Goal: Task Accomplishment & Management: Manage account settings

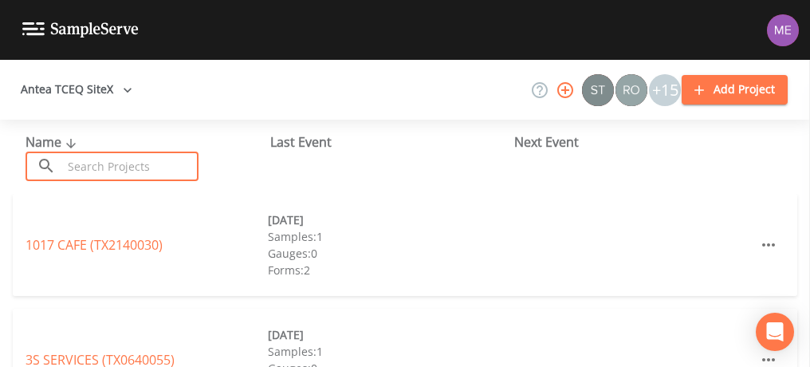
click at [125, 167] on input "text" at bounding box center [130, 167] width 136 height 30
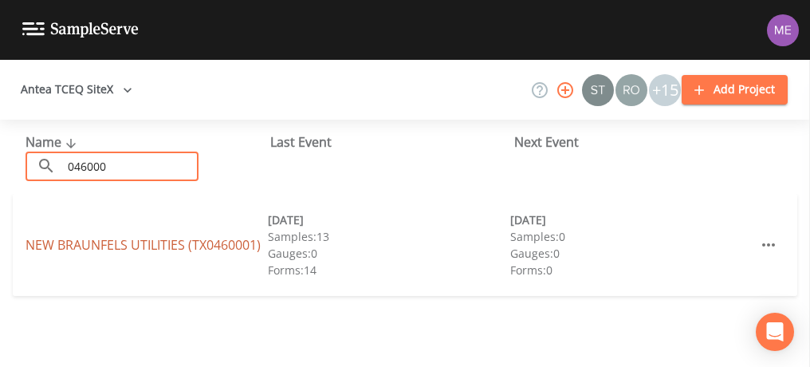
type input "046000"
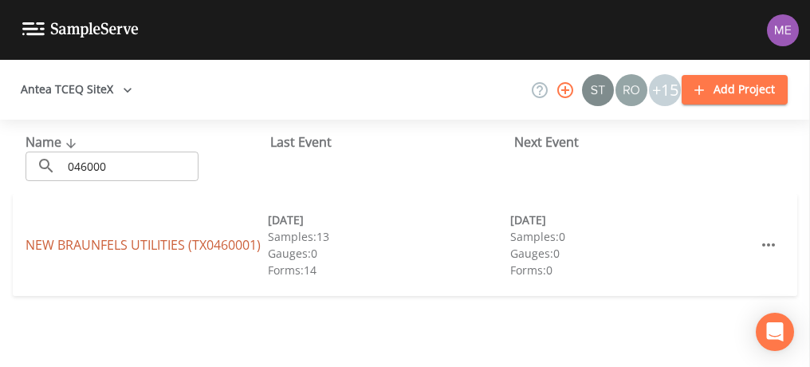
click at [77, 242] on link "NEW BRAUNFELS UTILITIES (TX0460001)" at bounding box center [143, 245] width 235 height 18
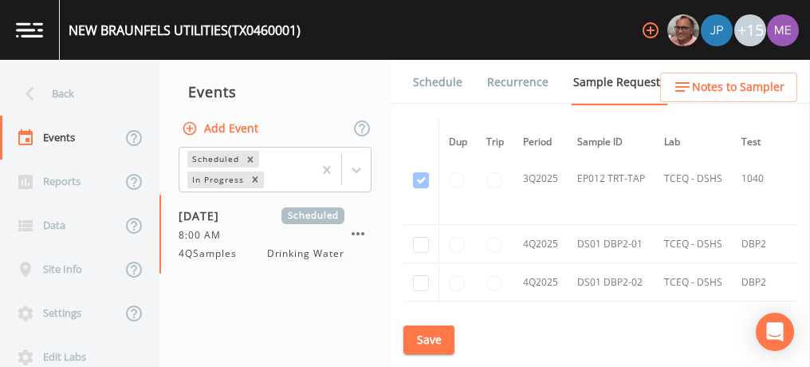
scroll to position [12322, 0]
click at [422, 236] on input "checkbox" at bounding box center [421, 244] width 16 height 16
checkbox input "true"
click at [421, 274] on input "checkbox" at bounding box center [421, 282] width 16 height 16
checkbox input "true"
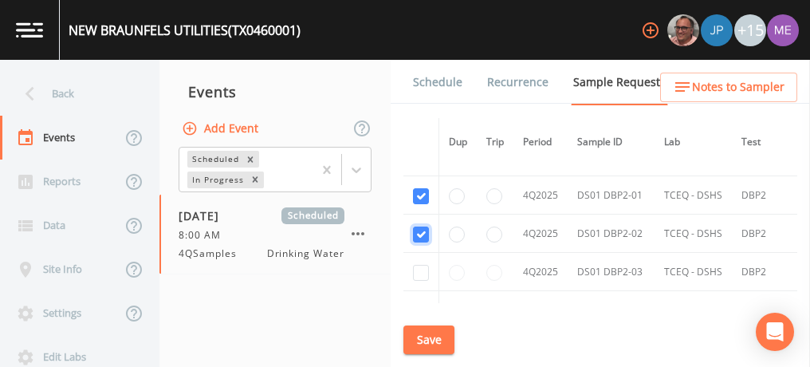
scroll to position [12372, 0]
click at [421, 263] on input "checkbox" at bounding box center [421, 271] width 16 height 16
checkbox input "true"
click at [419, 301] on input "checkbox" at bounding box center [421, 309] width 16 height 16
checkbox input "true"
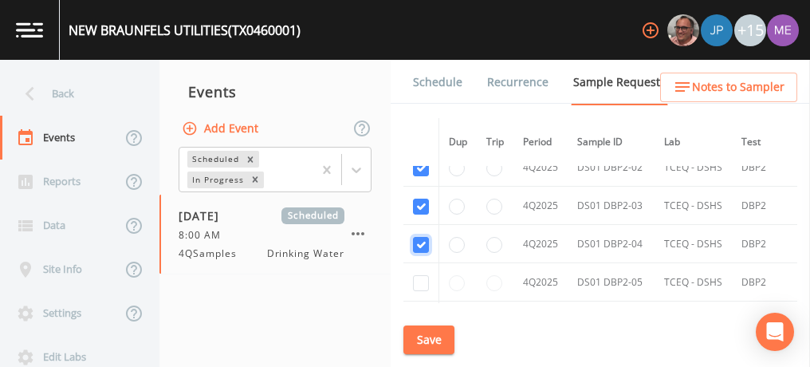
scroll to position [12437, 0]
click at [421, 274] on input "checkbox" at bounding box center [421, 282] width 16 height 16
checkbox input "true"
click at [425, 313] on input "checkbox" at bounding box center [421, 321] width 16 height 16
checkbox input "true"
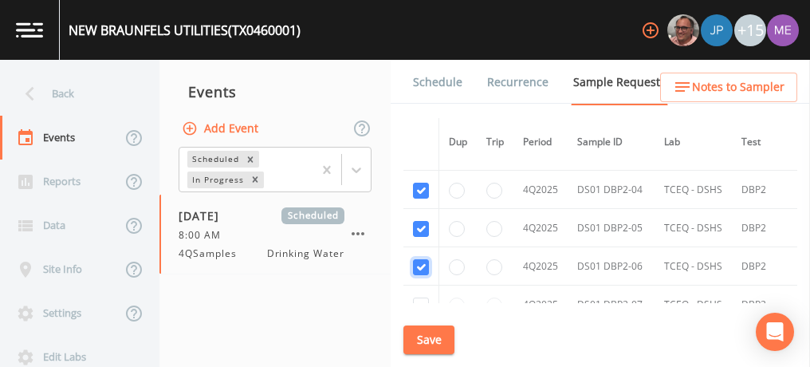
scroll to position [12491, 0]
click at [422, 297] on input "checkbox" at bounding box center [421, 305] width 16 height 16
checkbox input "true"
click at [424, 335] on input "checkbox" at bounding box center [421, 343] width 16 height 16
checkbox input "true"
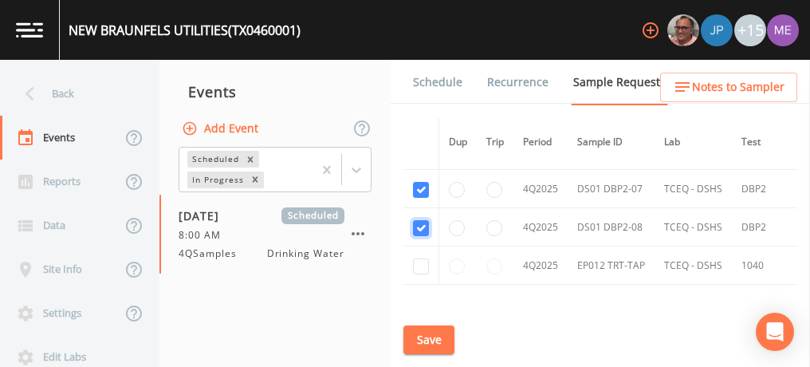
scroll to position [12610, 0]
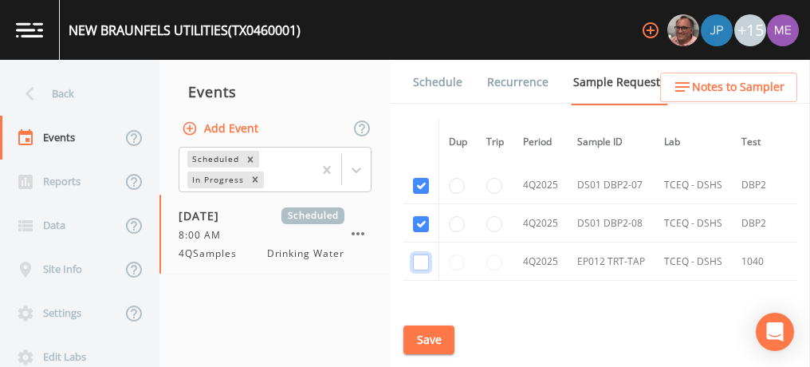
click at [423, 254] on input "checkbox" at bounding box center [421, 262] width 16 height 16
checkbox input "true"
click at [432, 340] on button "Save" at bounding box center [428, 340] width 51 height 30
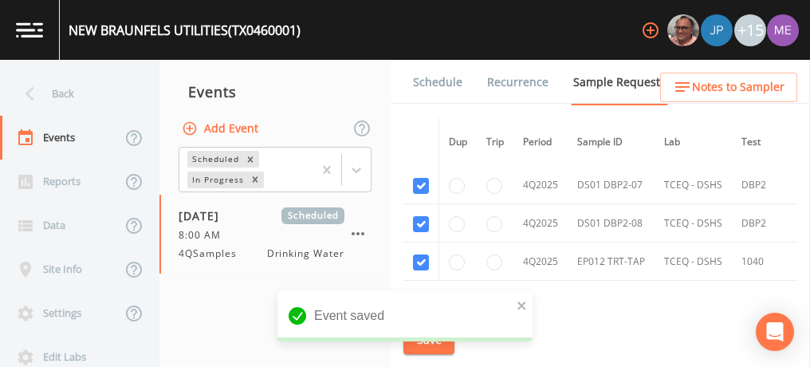
click at [442, 81] on link "Schedule" at bounding box center [438, 82] width 54 height 45
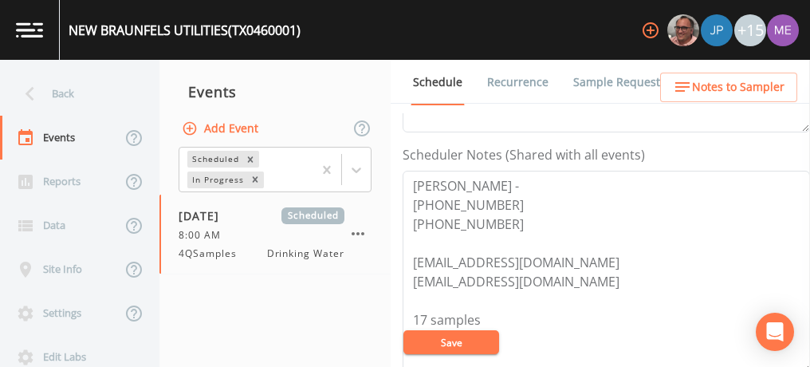
scroll to position [418, 0]
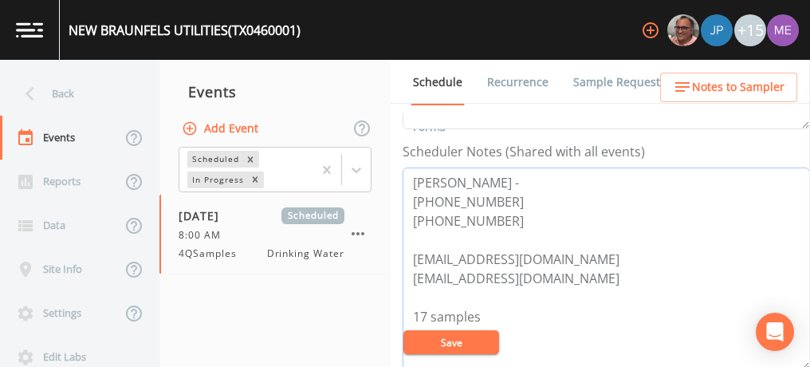
drag, startPoint x: 410, startPoint y: 254, endPoint x: 562, endPoint y: 271, distance: 153.3
click at [562, 271] on textarea "[PERSON_NAME] - [PHONE_NUMBER] [PHONE_NUMBER] [EMAIL_ADDRESS][DOMAIN_NAME] [EMA…" at bounding box center [606, 268] width 407 height 203
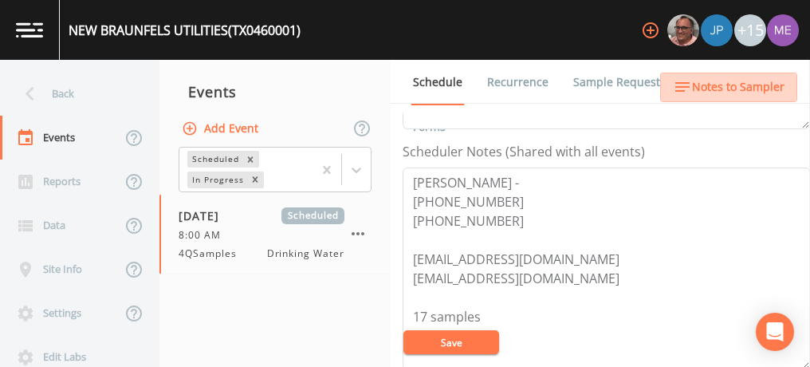
click at [746, 88] on span "Notes to Sampler" at bounding box center [738, 87] width 92 height 20
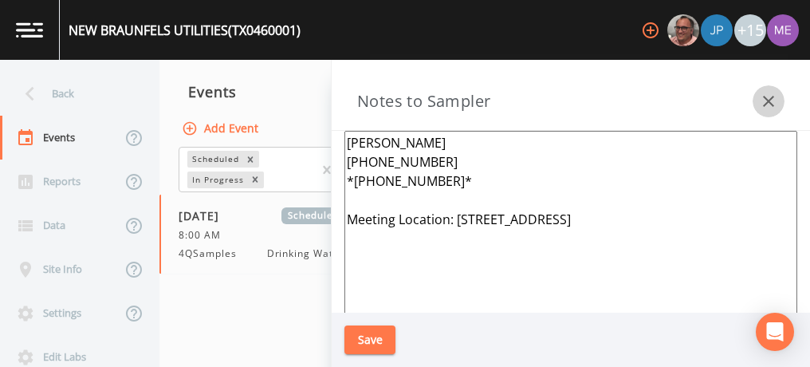
click at [766, 96] on icon "button" at bounding box center [768, 101] width 19 height 19
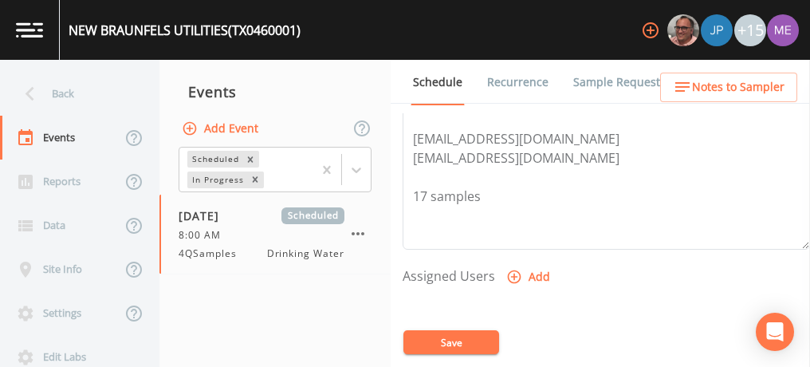
scroll to position [542, 0]
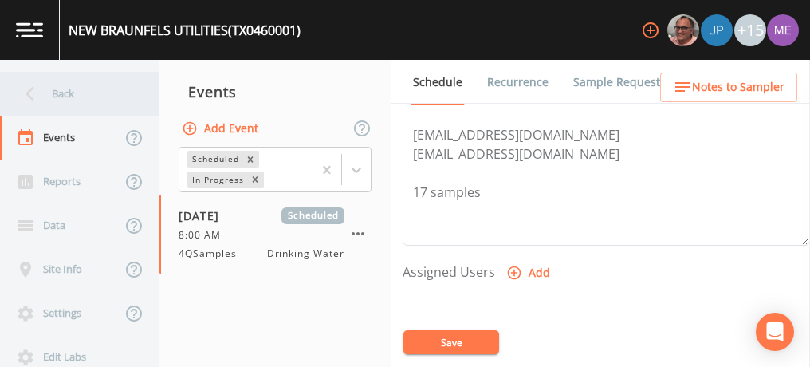
click at [57, 92] on div "Back" at bounding box center [72, 94] width 144 height 44
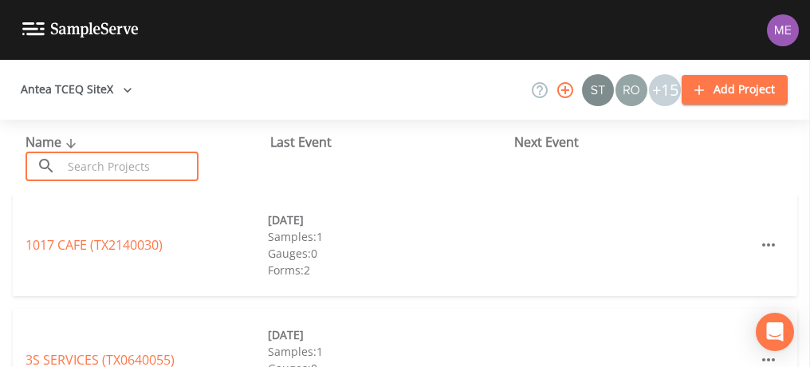
click at [77, 162] on input "text" at bounding box center [130, 167] width 136 height 30
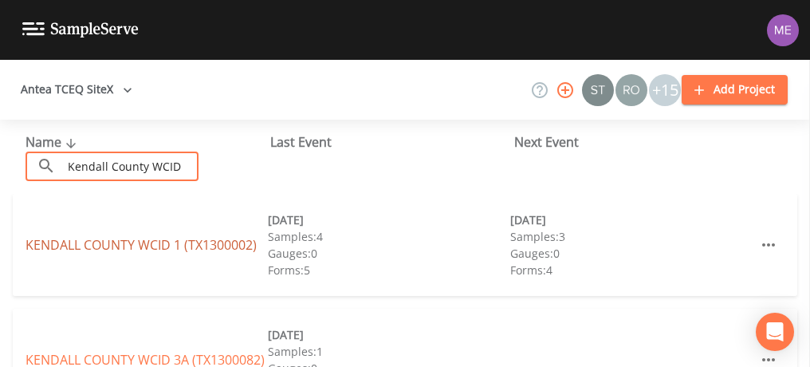
type input "Kendall County WCID"
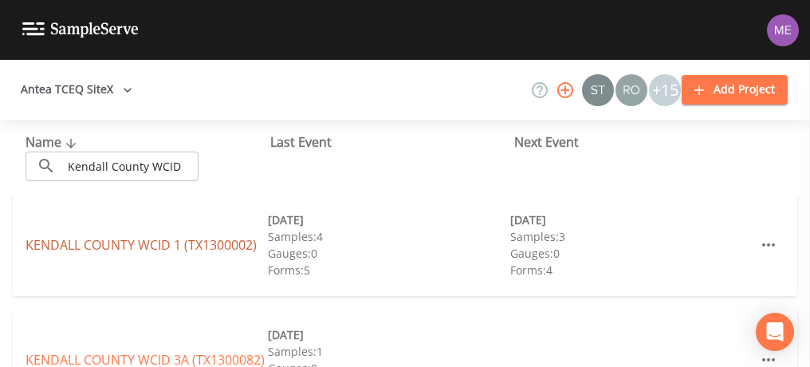
click at [152, 248] on link "[GEOGRAPHIC_DATA] 1 (TX1300002)" at bounding box center [141, 245] width 231 height 18
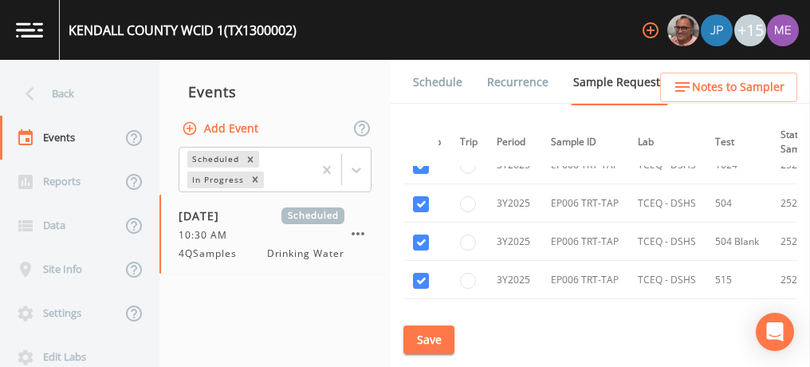
scroll to position [8079, 26]
click at [503, 258] on td "3Y2025" at bounding box center [514, 277] width 54 height 38
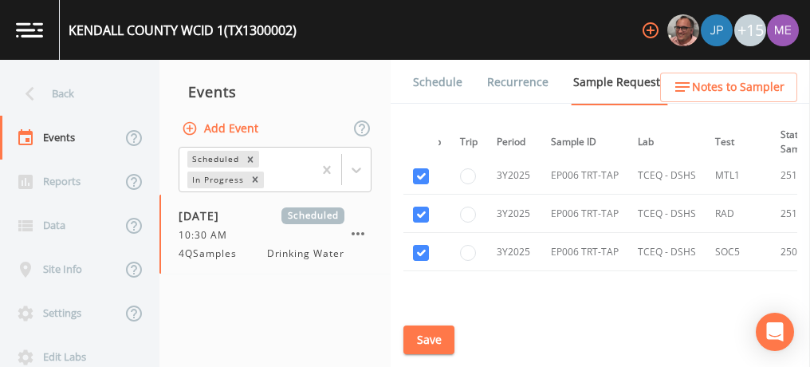
scroll to position [8298, 26]
click at [431, 79] on link "Schedule" at bounding box center [438, 82] width 54 height 45
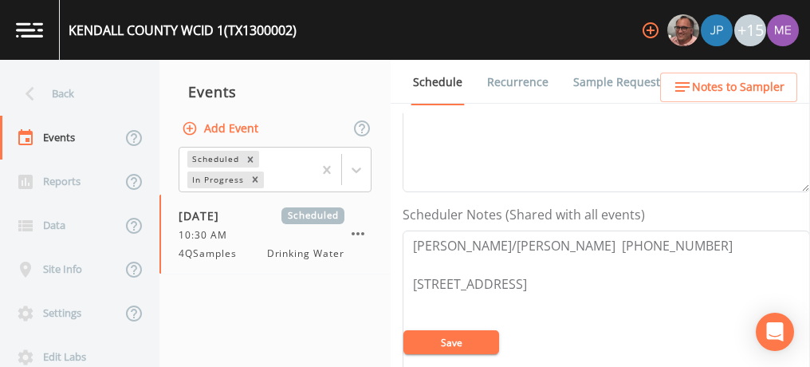
scroll to position [372, 0]
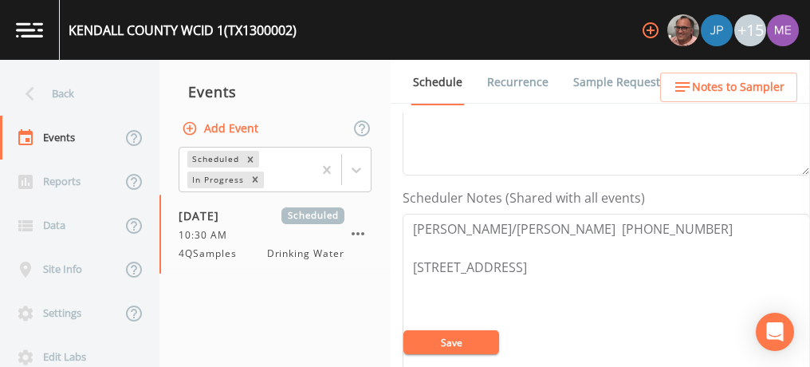
click at [600, 77] on link "Sample Requests" at bounding box center [619, 82] width 97 height 45
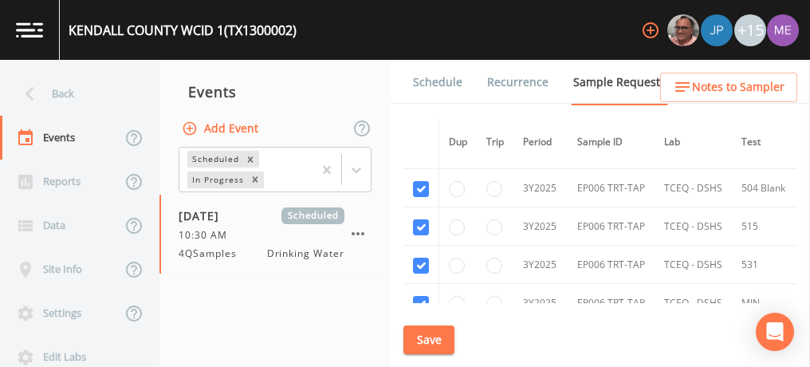
scroll to position [8123, 0]
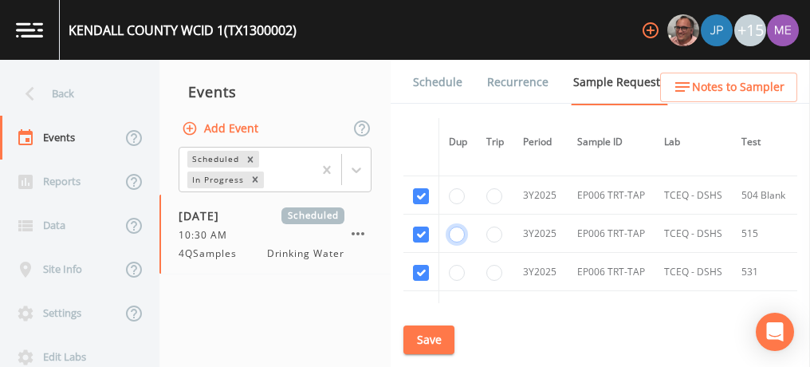
click at [454, 226] on input "radio" at bounding box center [457, 234] width 16 height 16
radio input "true"
click at [416, 334] on button "Save" at bounding box center [428, 340] width 51 height 30
click at [604, 332] on div "Schedule Recurrence Sample Requests COC Details Forms Dup Trip Period Sample ID…" at bounding box center [600, 213] width 419 height 307
click at [444, 78] on link "Schedule" at bounding box center [438, 82] width 54 height 45
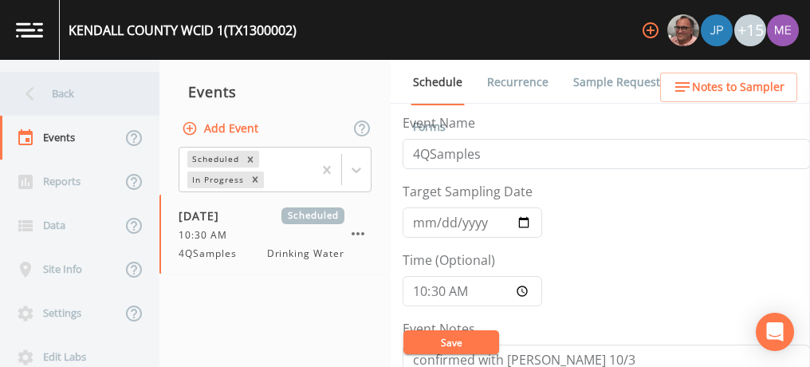
click at [52, 85] on div "Back" at bounding box center [72, 94] width 144 height 44
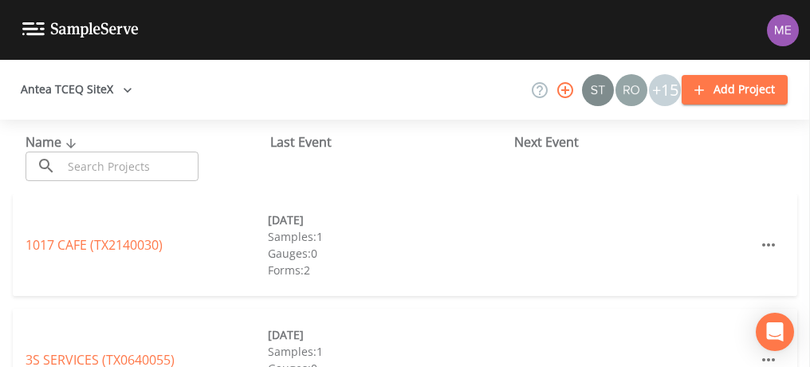
click at [122, 160] on input "text" at bounding box center [130, 167] width 136 height 30
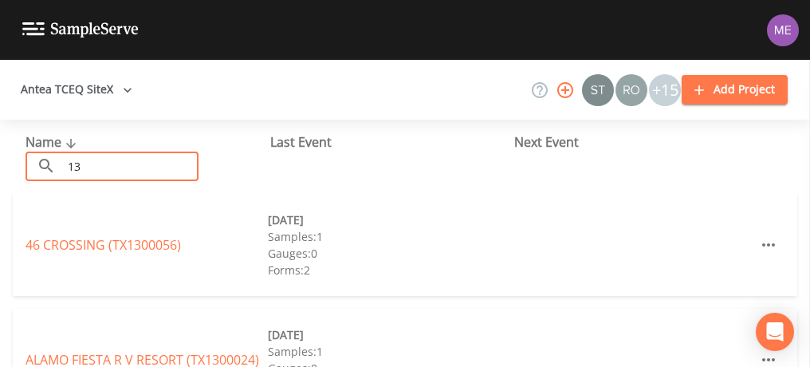
type input "1"
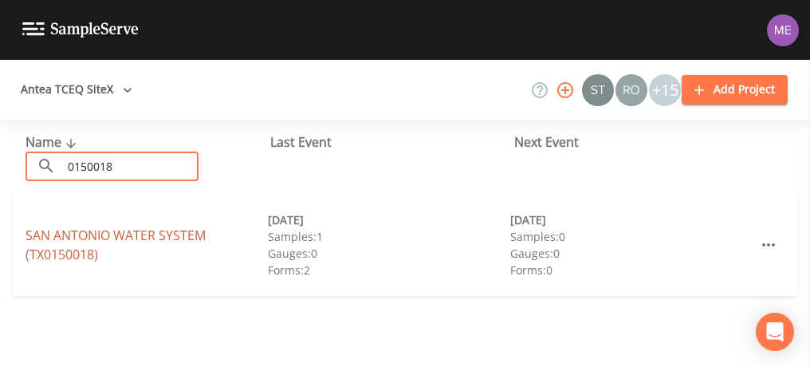
type input "0150018"
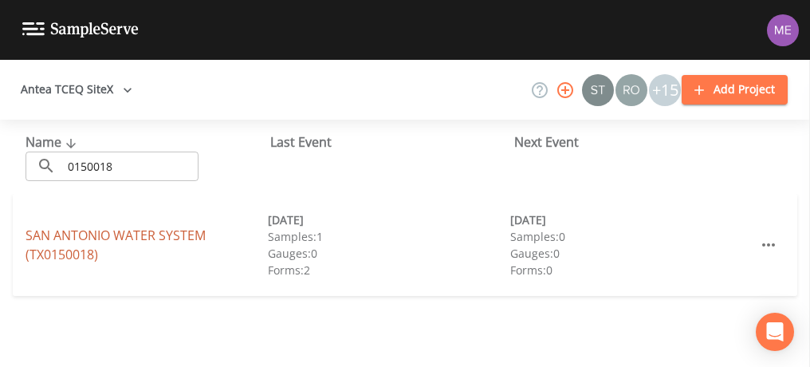
click at [124, 237] on link "SAN ANTONIO WATER SYSTEM (TX0150018)" at bounding box center [116, 244] width 180 height 37
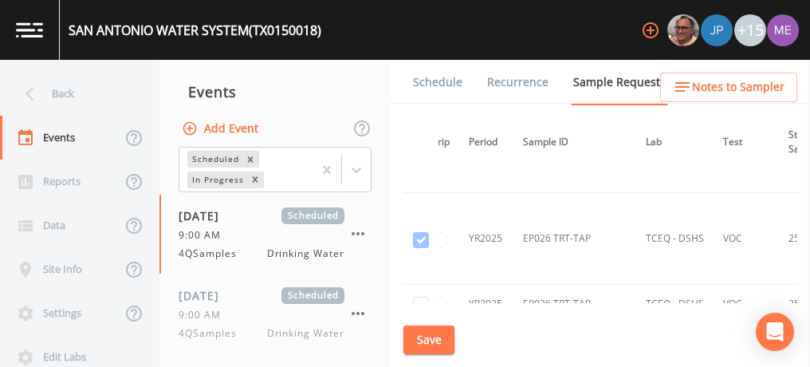
scroll to position [25287, 54]
click at [425, 293] on input "checkbox" at bounding box center [421, 301] width 16 height 16
checkbox input "true"
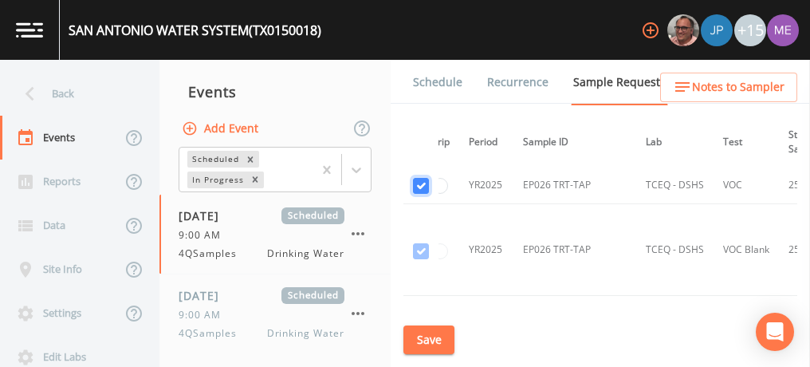
scroll to position [25406, 54]
click at [427, 305] on input "checkbox" at bounding box center [421, 313] width 16 height 16
checkbox input "true"
click at [427, 343] on input "checkbox" at bounding box center [421, 351] width 16 height 16
checkbox input "true"
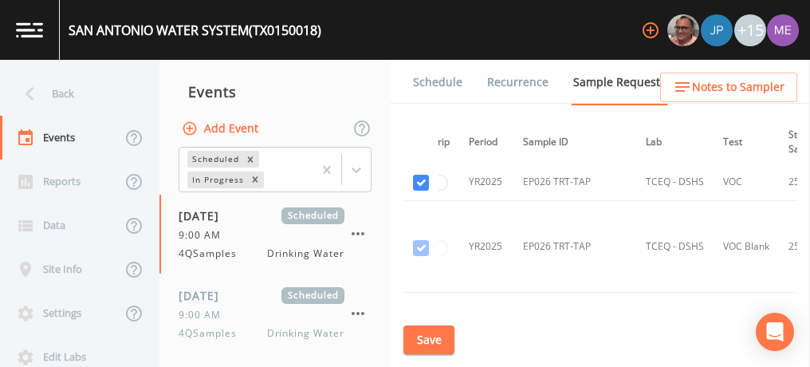
checkbox input "true"
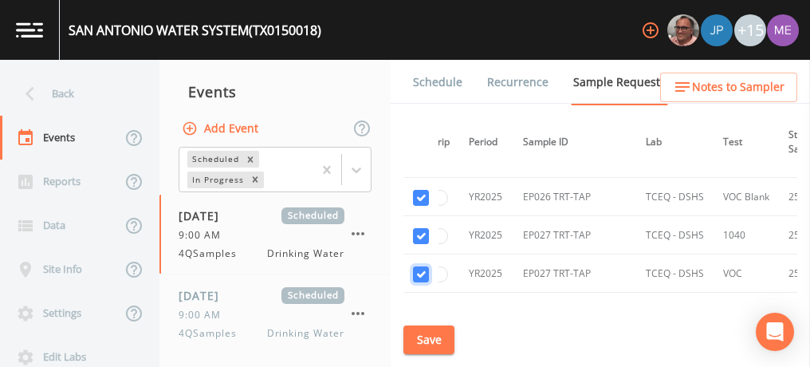
scroll to position [25528, 54]
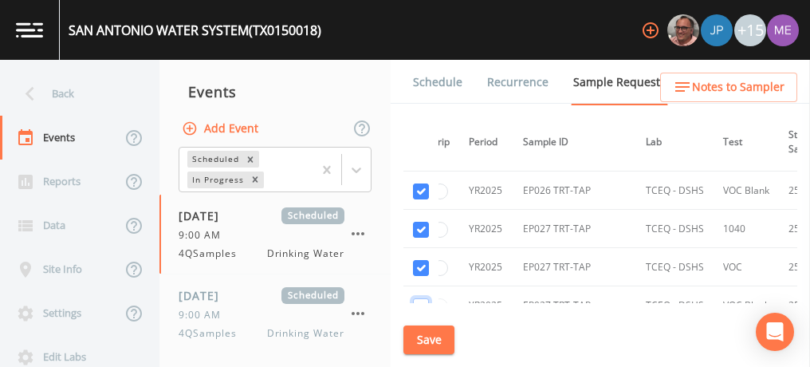
click at [424, 298] on input "checkbox" at bounding box center [421, 306] width 16 height 16
checkbox input "true"
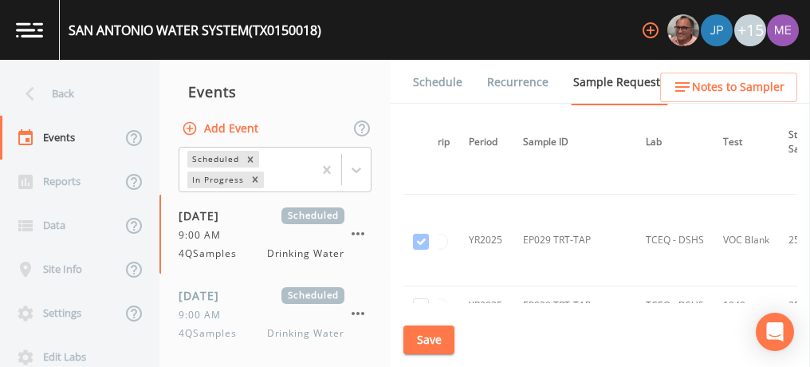
scroll to position [25849, 54]
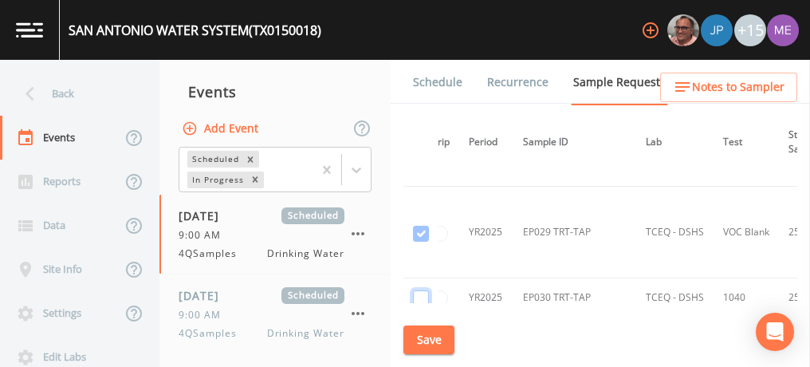
click at [428, 290] on input "checkbox" at bounding box center [421, 298] width 16 height 16
checkbox input "true"
click at [425, 329] on input "checkbox" at bounding box center [421, 337] width 16 height 16
checkbox input "true"
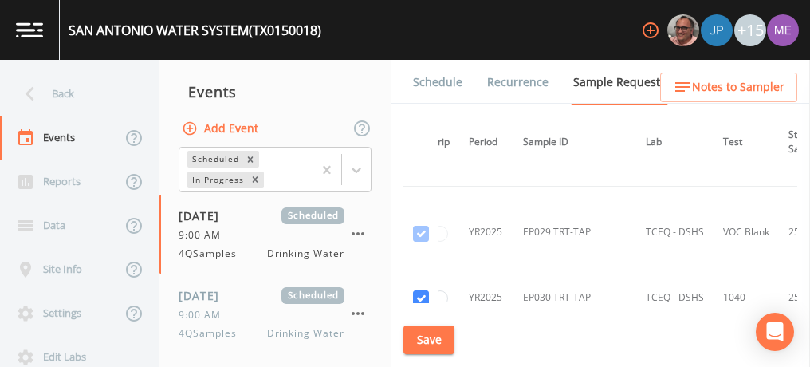
checkbox input "true"
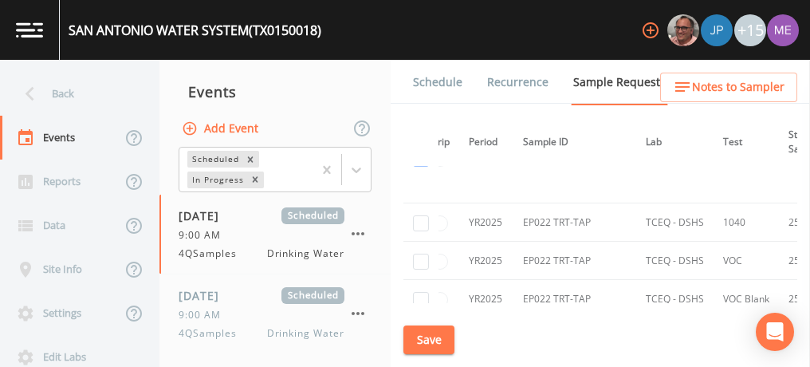
scroll to position [24654, 54]
click at [425, 293] on input "checkbox" at bounding box center [421, 301] width 16 height 16
checkbox input "true"
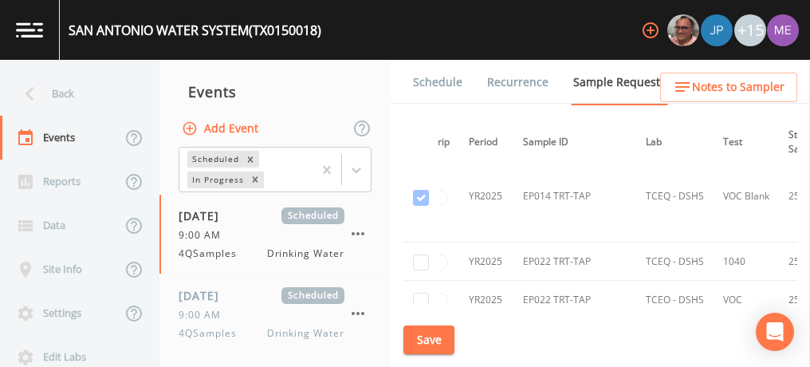
scroll to position [24614, 54]
click at [425, 293] on input "checkbox" at bounding box center [421, 301] width 16 height 16
checkbox input "true"
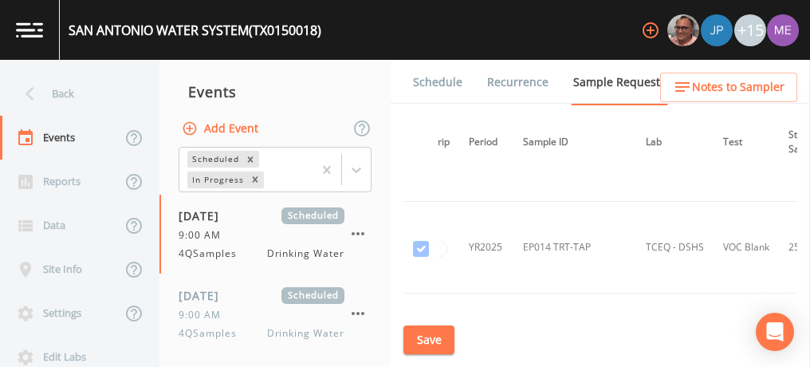
scroll to position [24563, 54]
click at [429, 306] on input "checkbox" at bounding box center [421, 314] width 16 height 16
checkbox input "true"
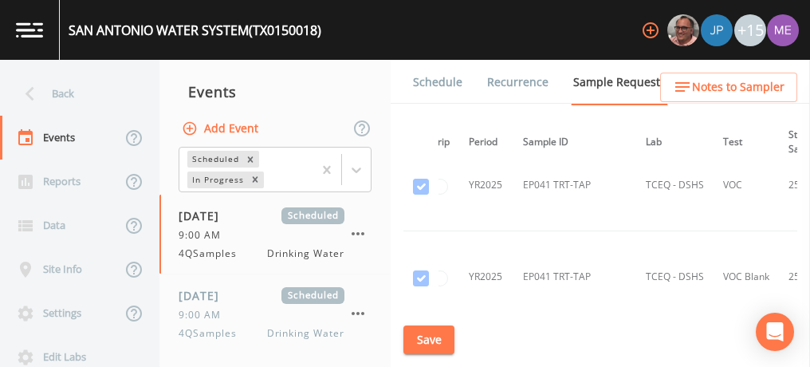
scroll to position [26858, 54]
click at [429, 337] on input "checkbox" at bounding box center [421, 345] width 16 height 16
checkbox input "true"
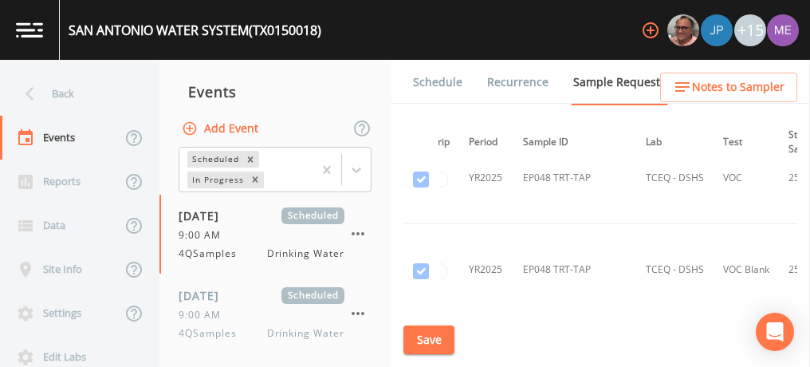
scroll to position [27688, 54]
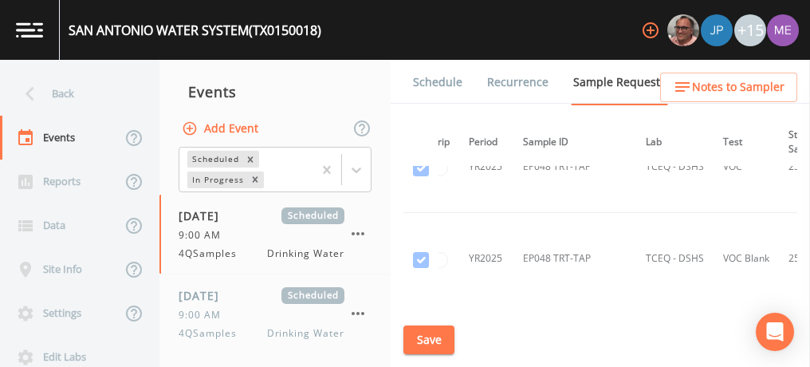
click at [423, 355] on input "checkbox" at bounding box center [421, 363] width 16 height 16
checkbox input "true"
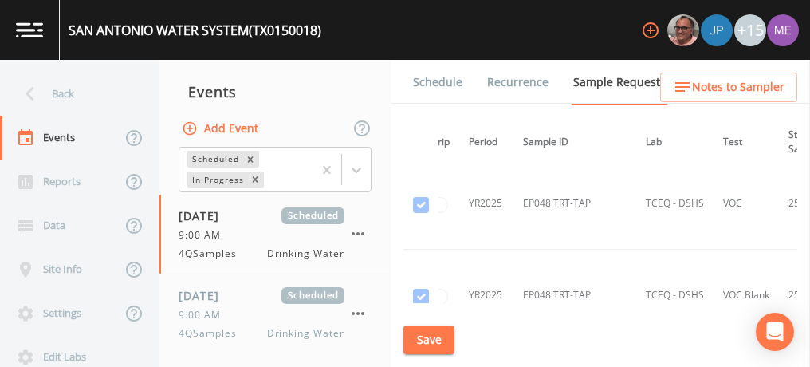
scroll to position [27651, 54]
click at [427, 353] on input "checkbox" at bounding box center [421, 361] width 16 height 16
checkbox input "true"
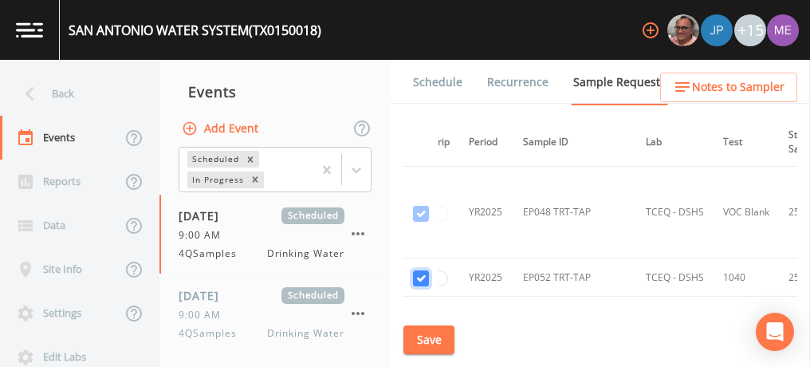
scroll to position [27753, 54]
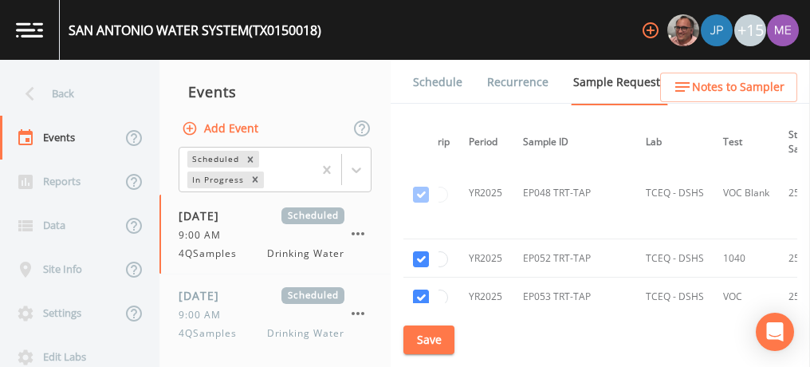
click at [614, 354] on td "EP055 TRT-TAP" at bounding box center [575, 373] width 123 height 38
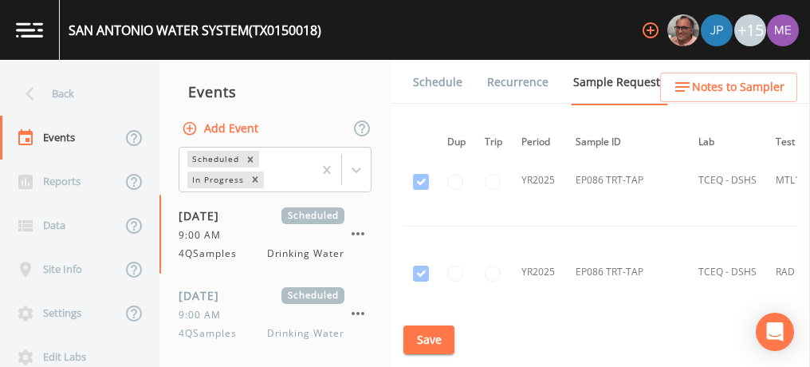
scroll to position [32065, 2]
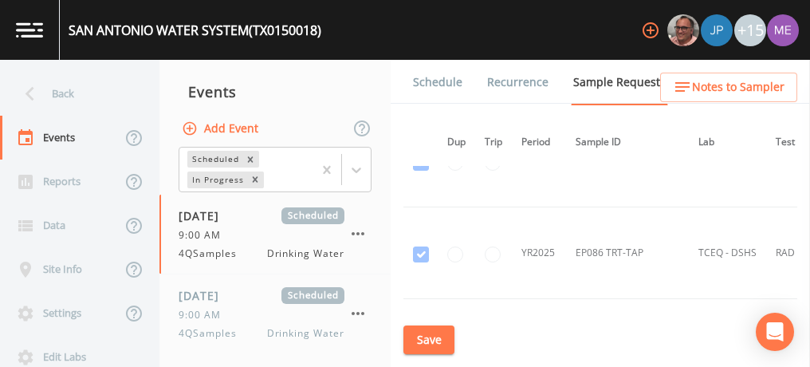
click at [429, 311] on input "checkbox" at bounding box center [421, 319] width 16 height 16
checkbox input "true"
click at [427, 349] on input "checkbox" at bounding box center [421, 357] width 16 height 16
checkbox input "true"
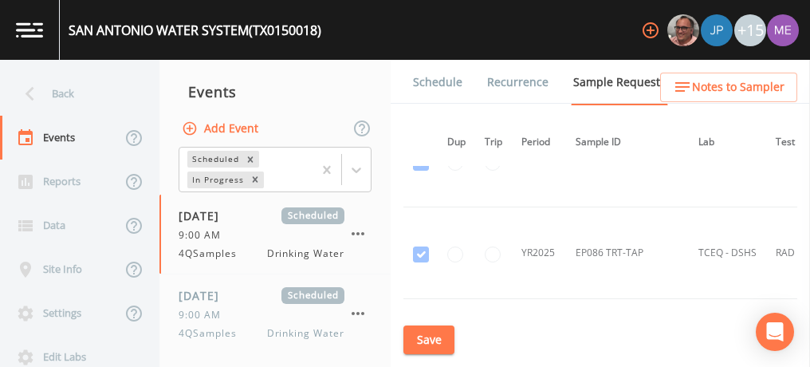
checkbox input "true"
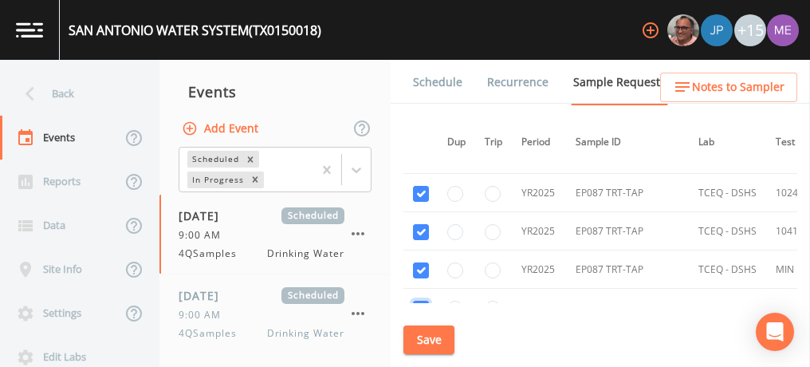
scroll to position [32191, 2]
click at [428, 338] on input "checkbox" at bounding box center [421, 346] width 16 height 16
checkbox input "true"
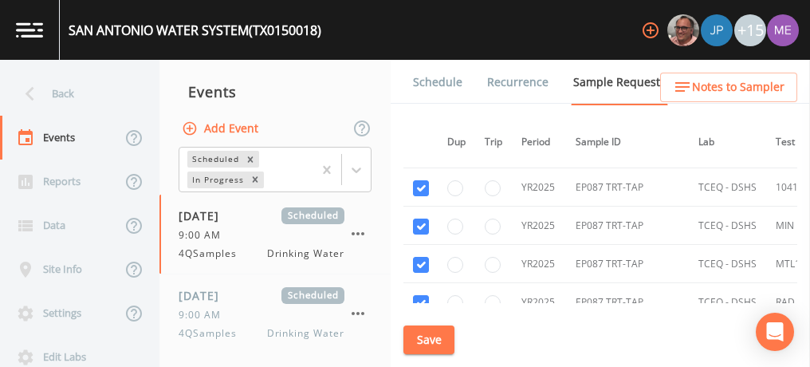
scroll to position [32243, 2]
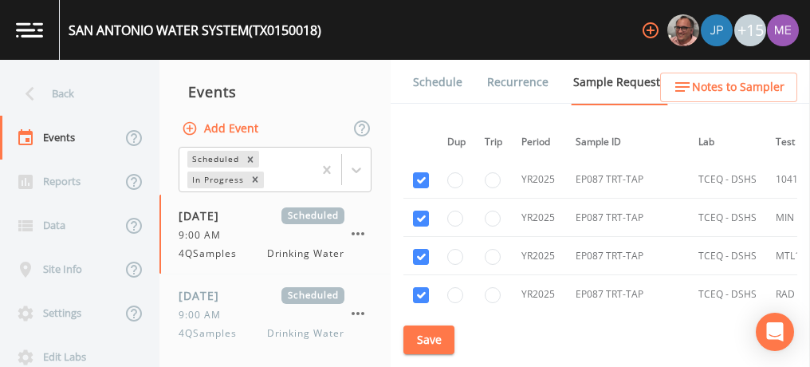
click at [427, 364] on input "checkbox" at bounding box center [421, 372] width 16 height 16
checkbox input "true"
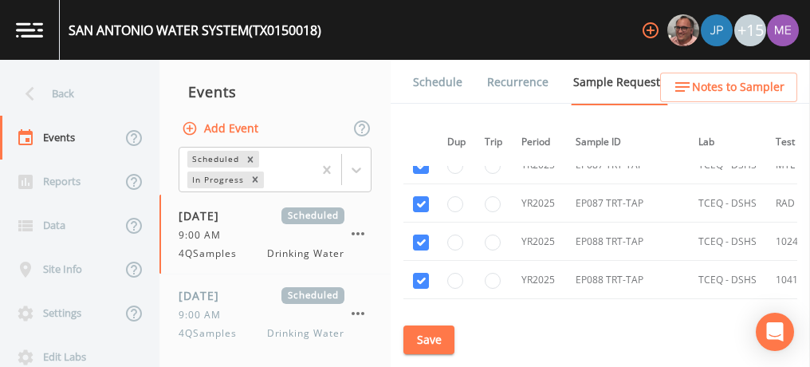
scroll to position [32333, 2]
click at [425, 349] on input "checkbox" at bounding box center [421, 357] width 16 height 16
checkbox input "true"
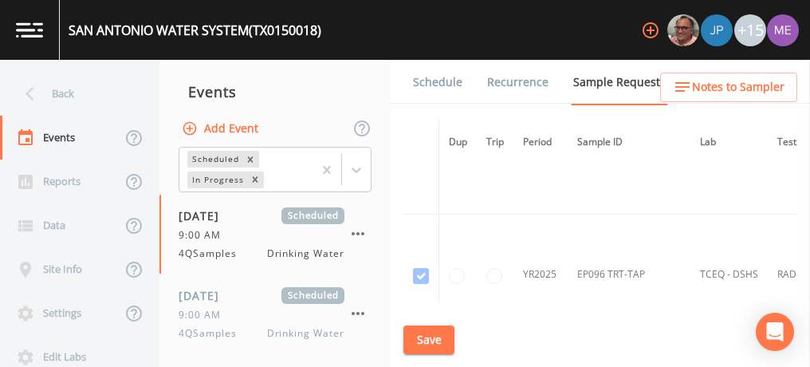
scroll to position [35620, 0]
click at [429, 346] on input "checkbox" at bounding box center [421, 354] width 16 height 16
checkbox input "true"
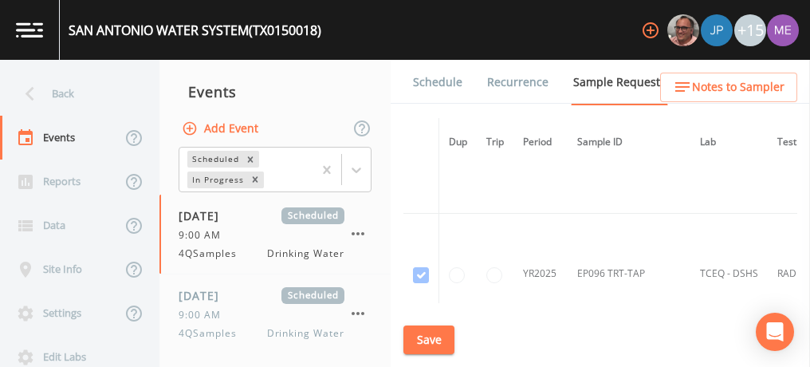
checkbox input "true"
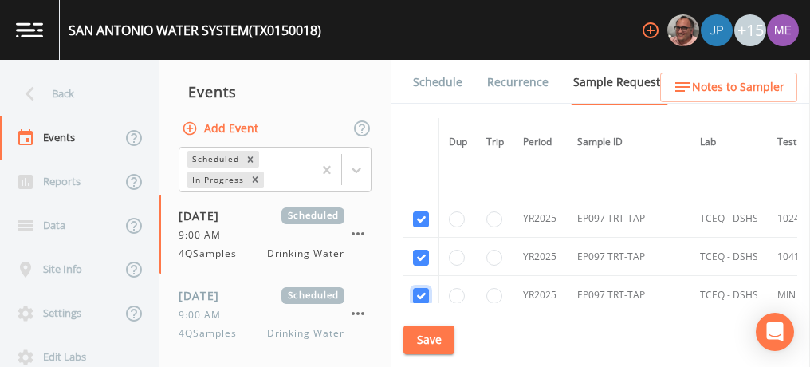
scroll to position [35758, 0]
click at [429, 323] on input "checkbox" at bounding box center [421, 331] width 16 height 16
checkbox input "true"
click at [429, 361] on input "checkbox" at bounding box center [421, 369] width 16 height 16
checkbox input "true"
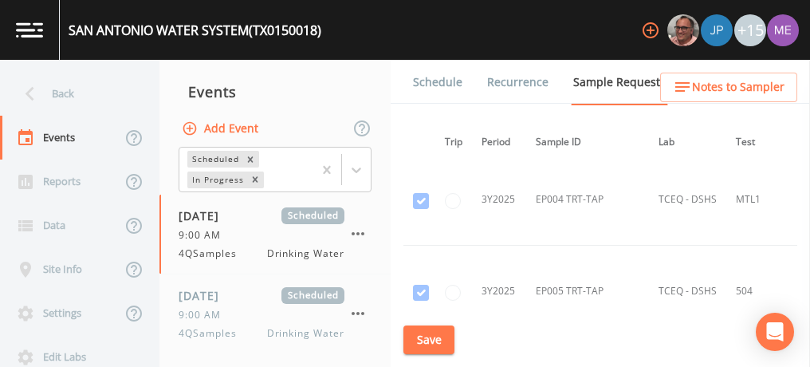
scroll to position [36305, 45]
click at [428, 349] on input "checkbox" at bounding box center [421, 357] width 16 height 16
checkbox input "true"
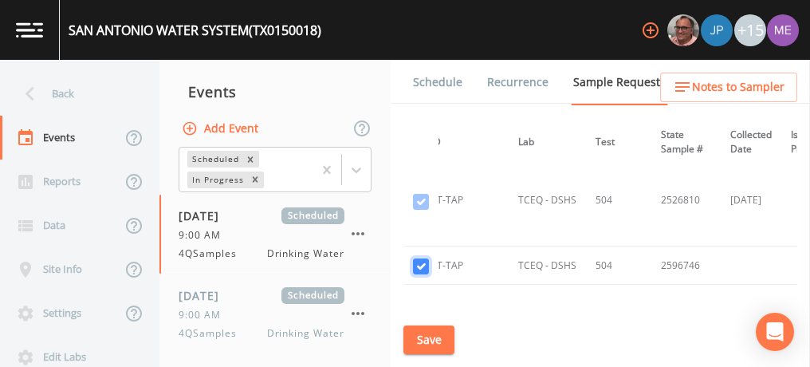
scroll to position [36395, 182]
drag, startPoint x: 664, startPoint y: 180, endPoint x: 712, endPoint y: 179, distance: 47.9
click at [712, 285] on td "2596746FB" at bounding box center [685, 345] width 69 height 120
copy td "2596746FB"
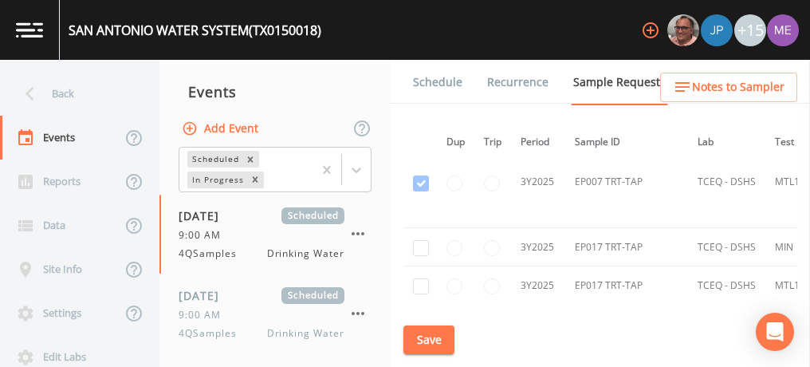
scroll to position [37489, 2]
checkbox input "true"
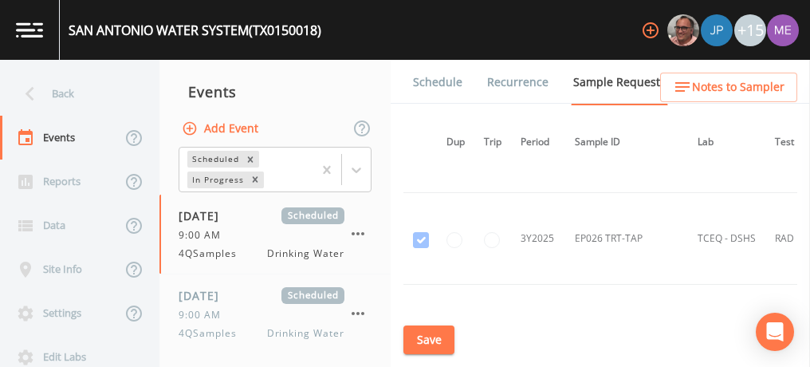
scroll to position [38145, 2]
checkbox input "true"
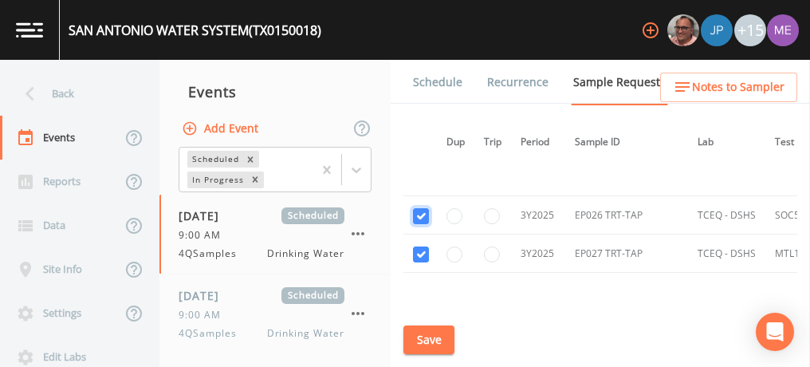
scroll to position [38331, 2]
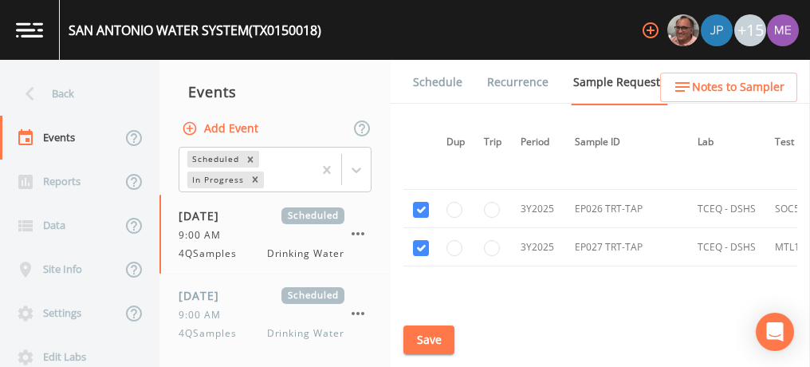
checkbox input "true"
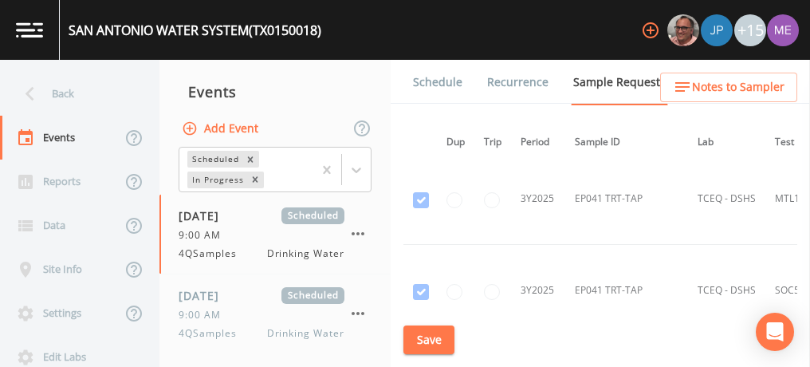
scroll to position [38796, 2]
click at [423, 348] on input "checkbox" at bounding box center [421, 356] width 16 height 16
checkbox input "true"
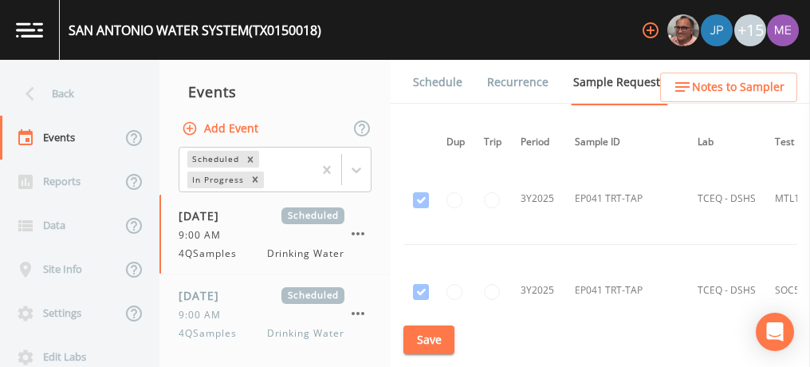
checkbox input "true"
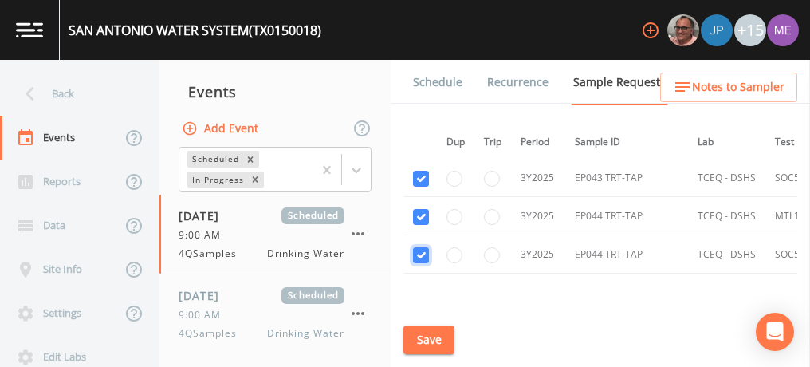
scroll to position [39013, 2]
checkbox input "true"
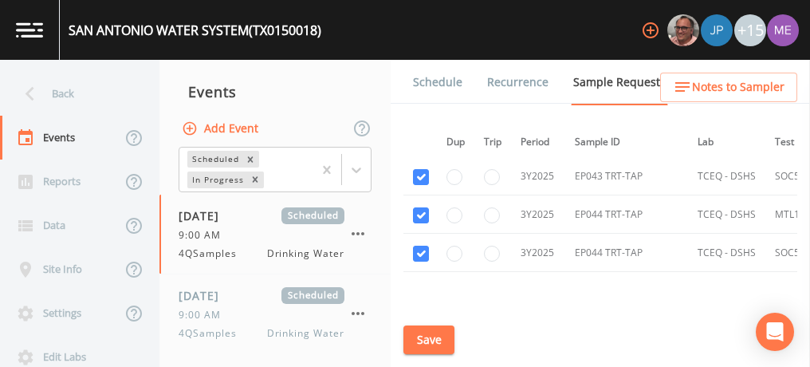
checkbox input "true"
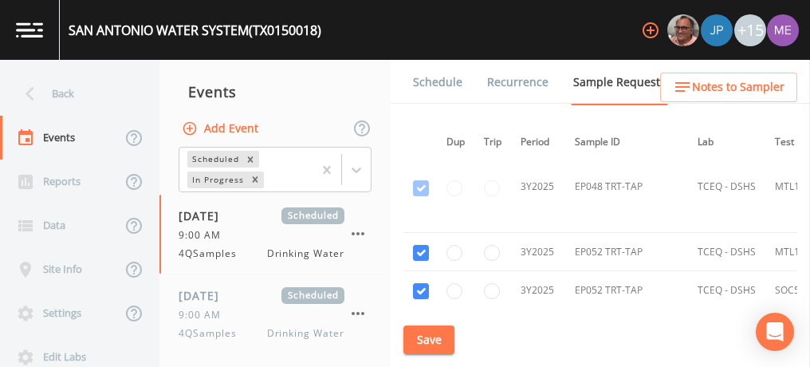
scroll to position [39145, 2]
click at [426, 359] on input "checkbox" at bounding box center [421, 367] width 16 height 16
checkbox input "true"
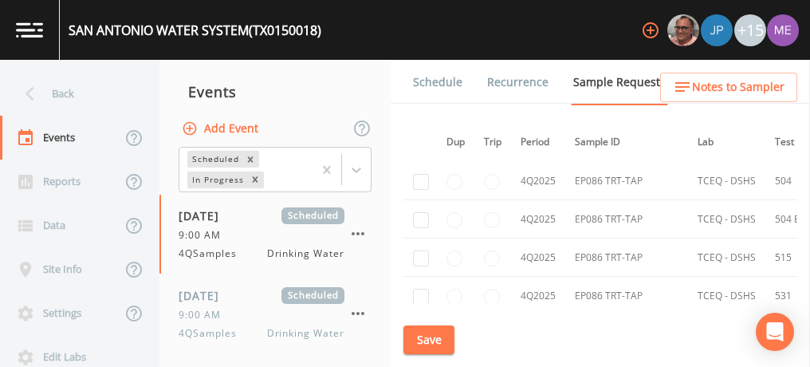
scroll to position [56636, 2]
checkbox input "true"
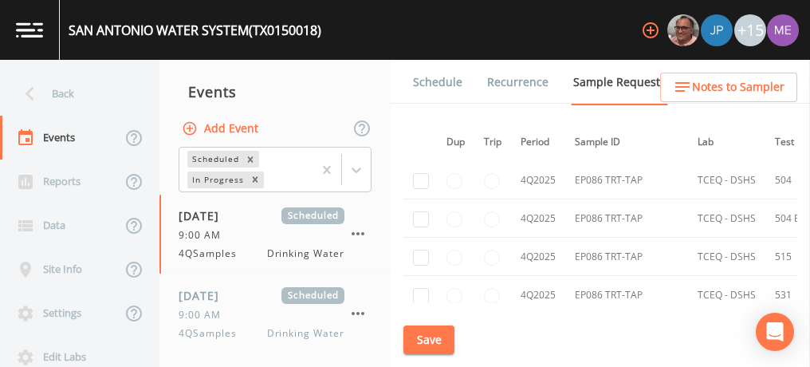
checkbox input "true"
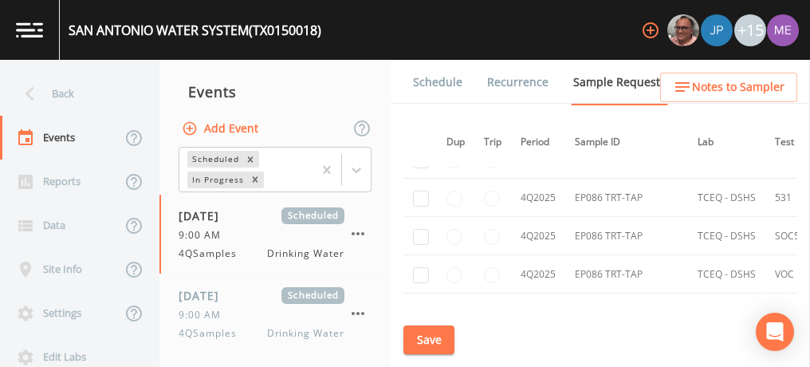
scroll to position [56736, 2]
checkbox input "true"
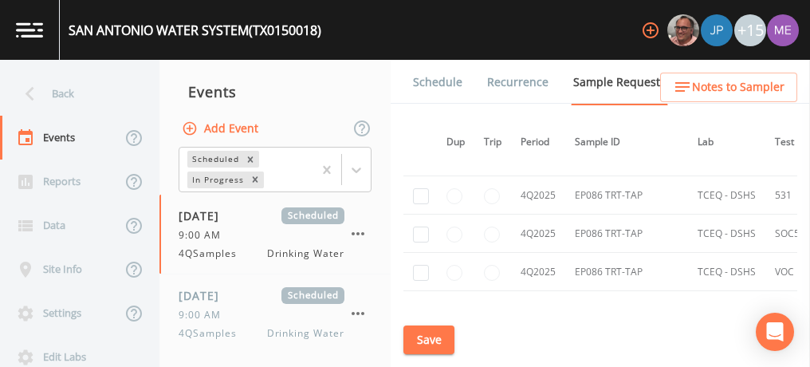
checkbox input "true"
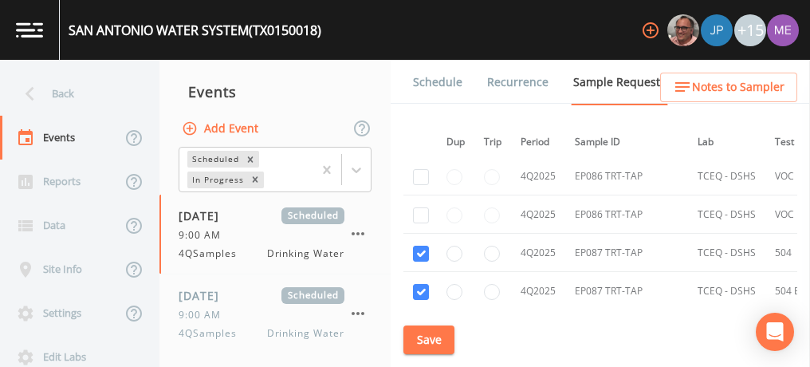
scroll to position [56841, 2]
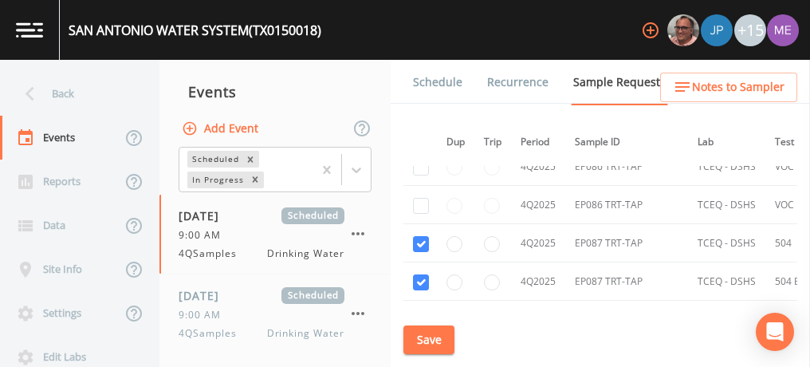
checkbox input "true"
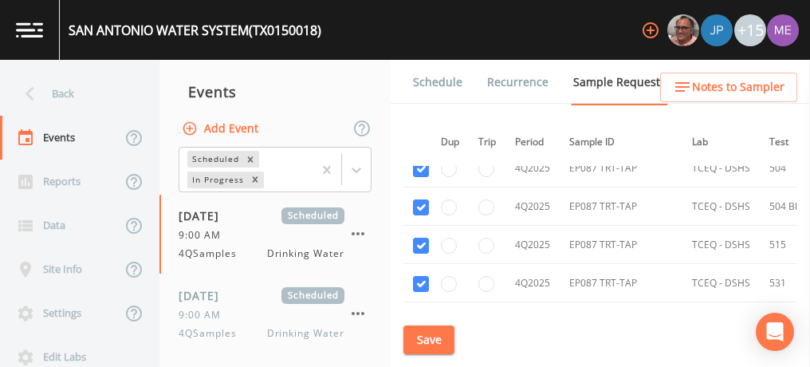
scroll to position [56917, 8]
checkbox input "true"
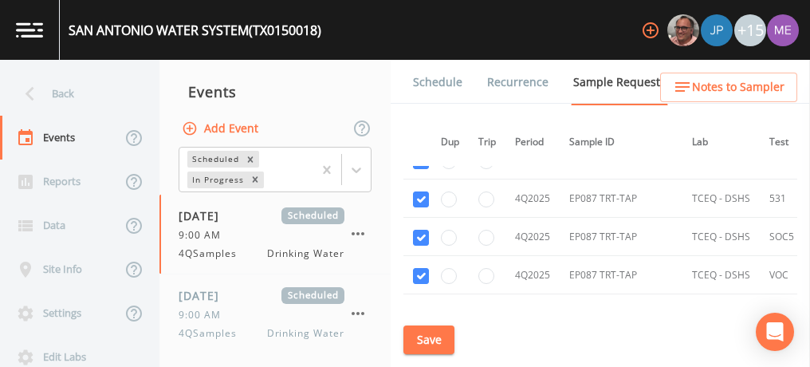
scroll to position [57003, 8]
checkbox input "true"
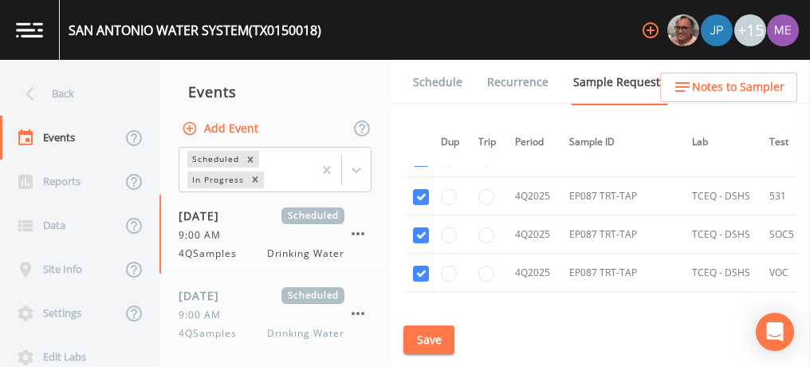
checkbox input "true"
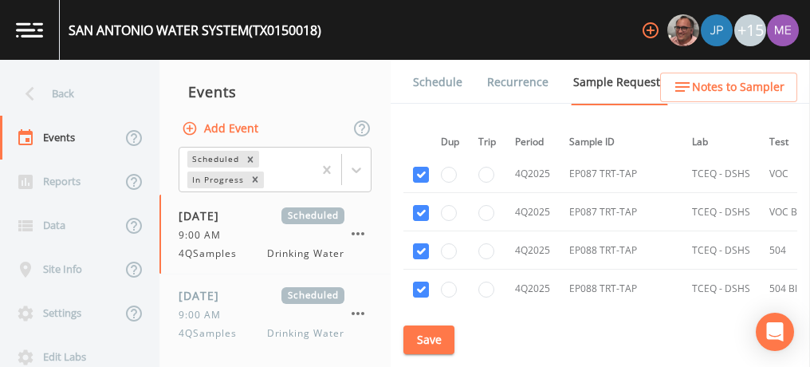
scroll to position [57104, 8]
checkbox input "true"
click at [443, 333] on button "Save" at bounding box center [428, 340] width 51 height 30
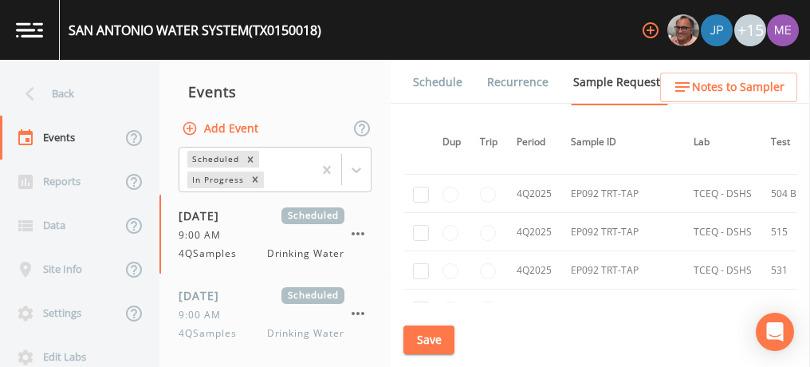
scroll to position [58272, 6]
checkbox input "true"
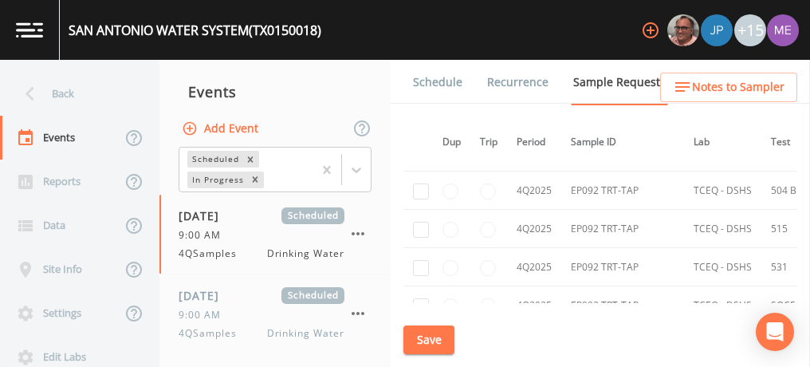
checkbox input "true"
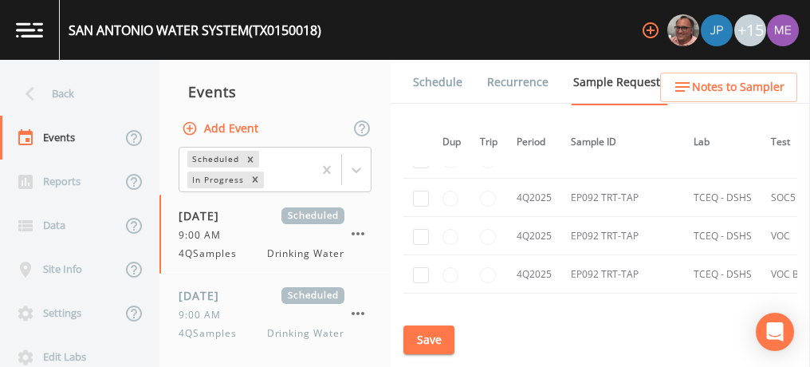
scroll to position [58380, 6]
checkbox input "true"
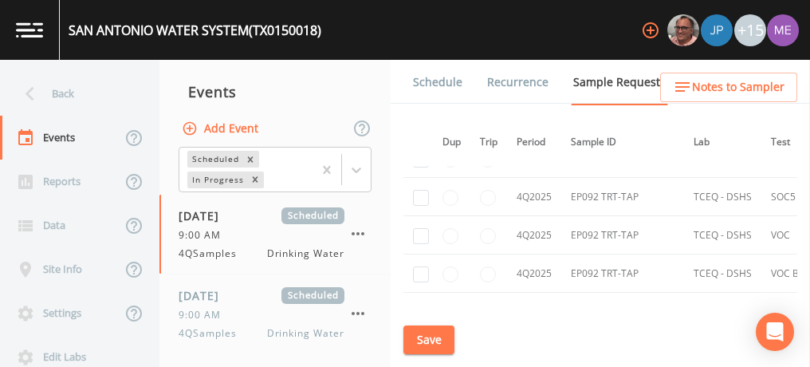
checkbox input "true"
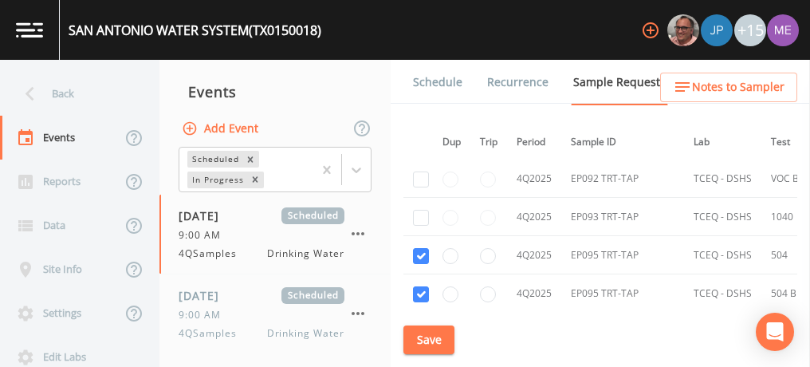
scroll to position [58477, 6]
checkbox input "true"
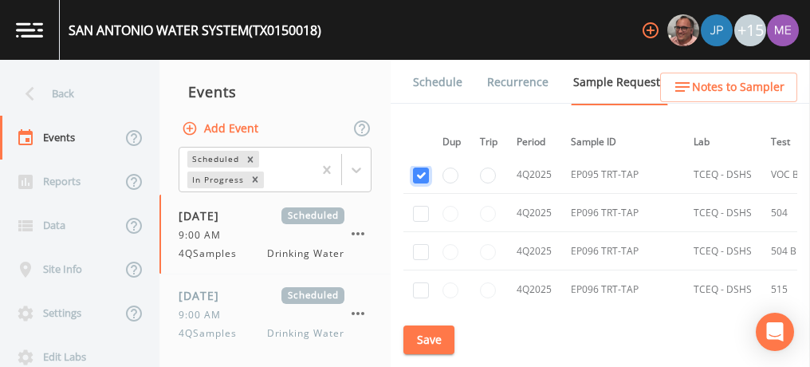
scroll to position [58788, 6]
checkbox input "true"
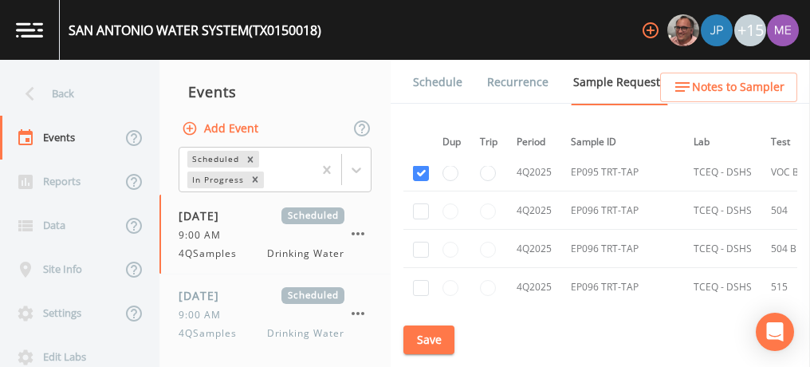
checkbox input "true"
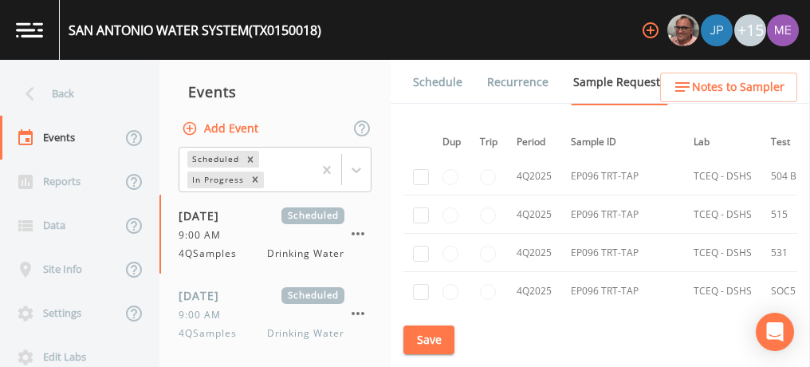
checkbox input "true"
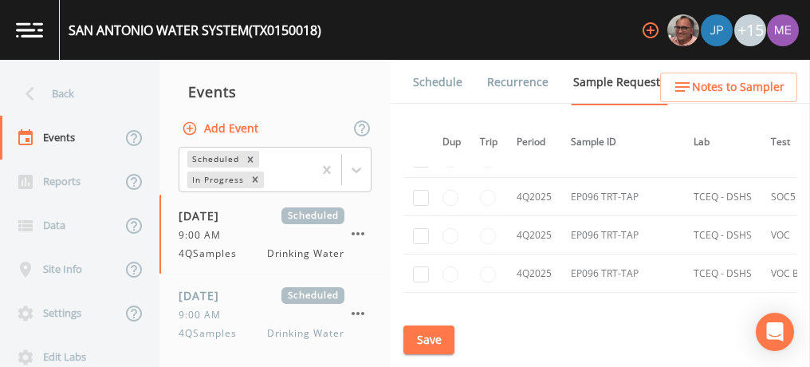
scroll to position [58959, 6]
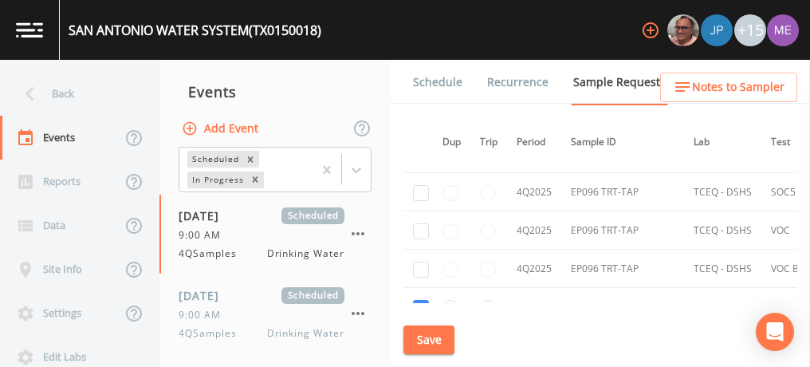
checkbox input "true"
click at [434, 340] on button "Save" at bounding box center [428, 340] width 51 height 30
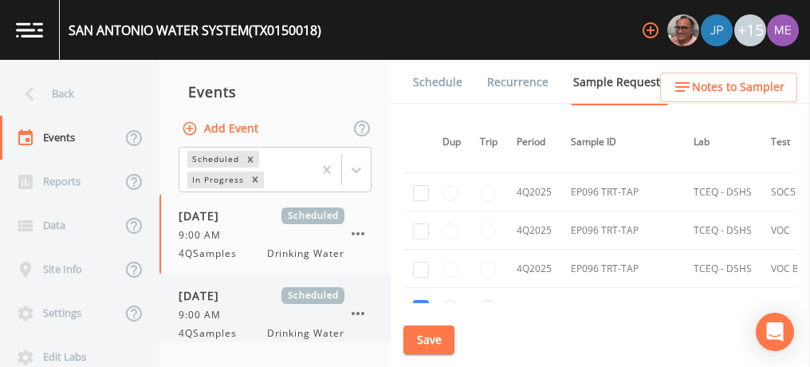
click at [206, 301] on span "[DATE]" at bounding box center [205, 295] width 52 height 17
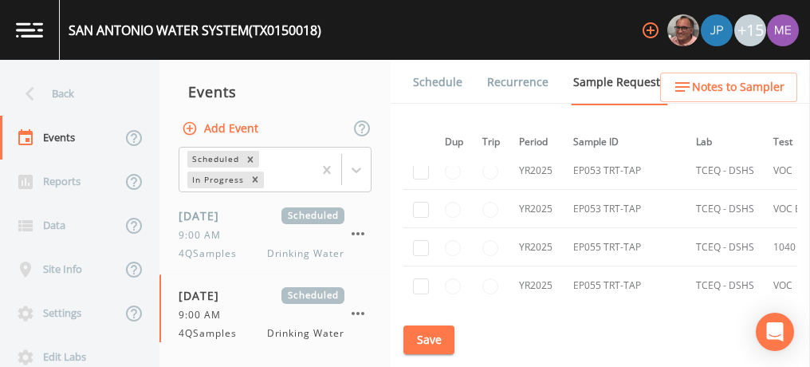
scroll to position [27879, 4]
click at [425, 355] on input "checkbox" at bounding box center [421, 363] width 16 height 16
checkbox input "true"
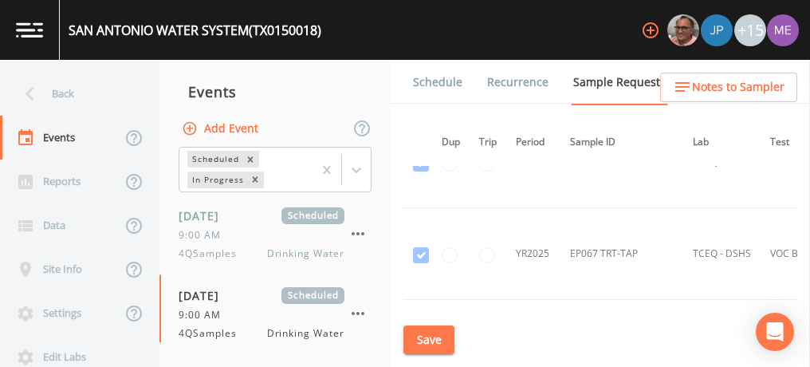
scroll to position [28704, 8]
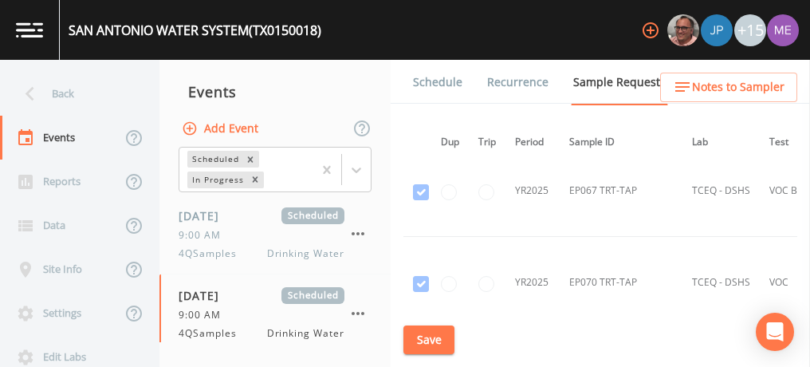
click at [427, 329] on td at bounding box center [421, 375] width 36 height 92
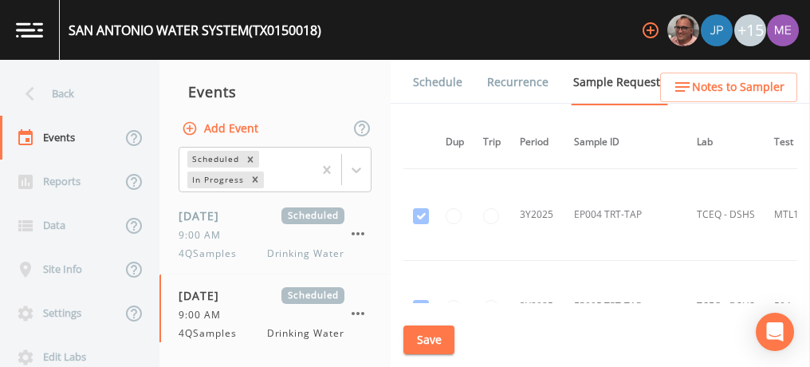
scroll to position [36290, 3]
click at [427, 364] on input "checkbox" at bounding box center [421, 372] width 16 height 16
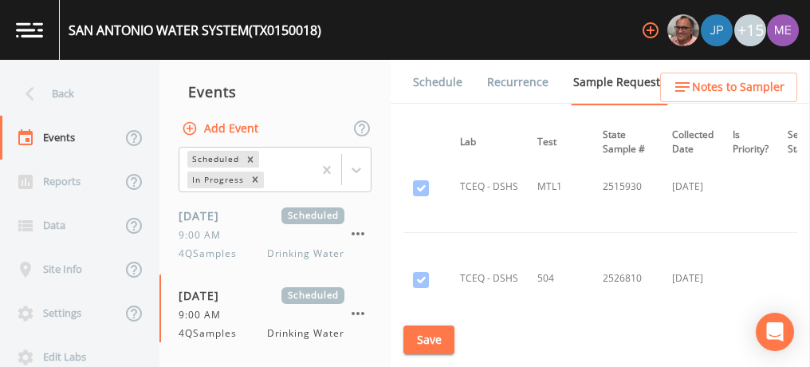
scroll to position [36317, 243]
drag, startPoint x: 601, startPoint y: 262, endPoint x: 651, endPoint y: 262, distance: 50.2
copy td "2596746FB"
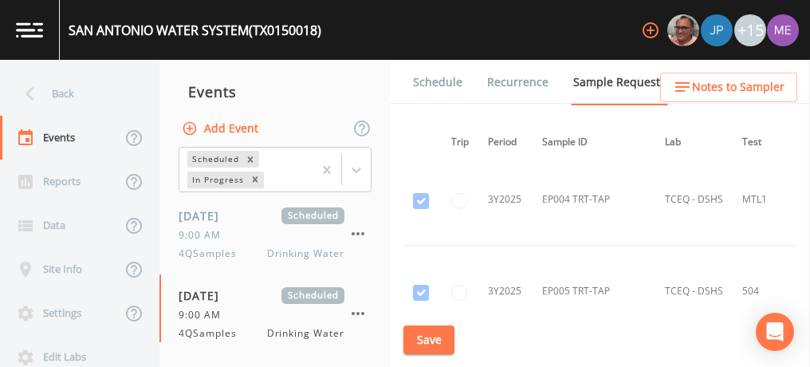
scroll to position [36302, 35]
click at [429, 352] on input "checkbox" at bounding box center [421, 360] width 16 height 16
checkbox input "false"
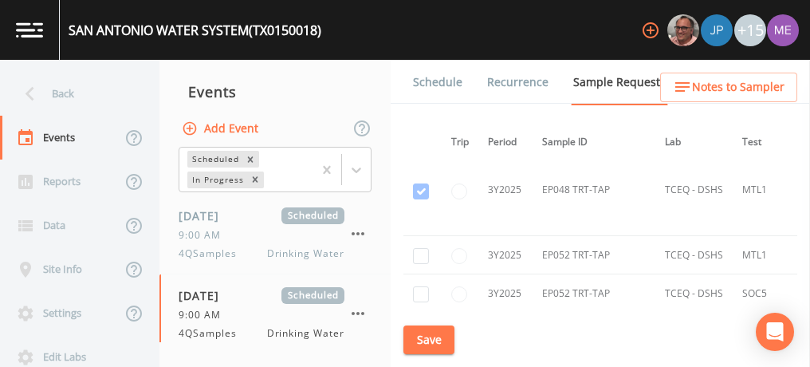
scroll to position [39150, 35]
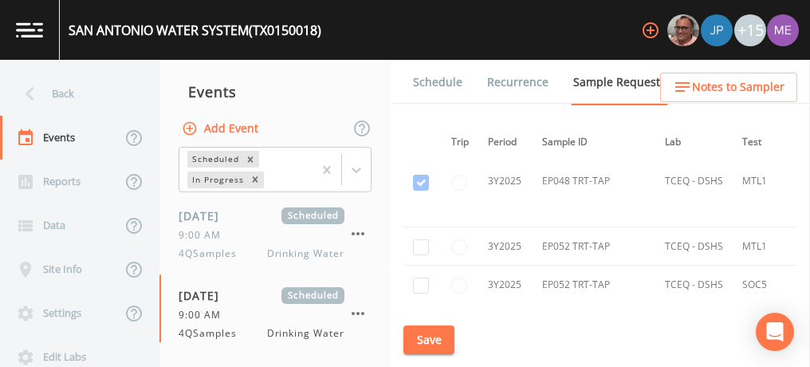
checkbox input "true"
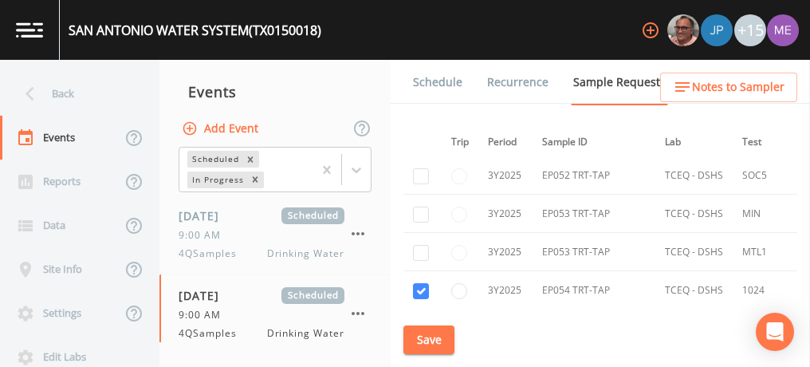
scroll to position [39260, 35]
click at [427, 359] on input "checkbox" at bounding box center [421, 367] width 16 height 16
checkbox input "true"
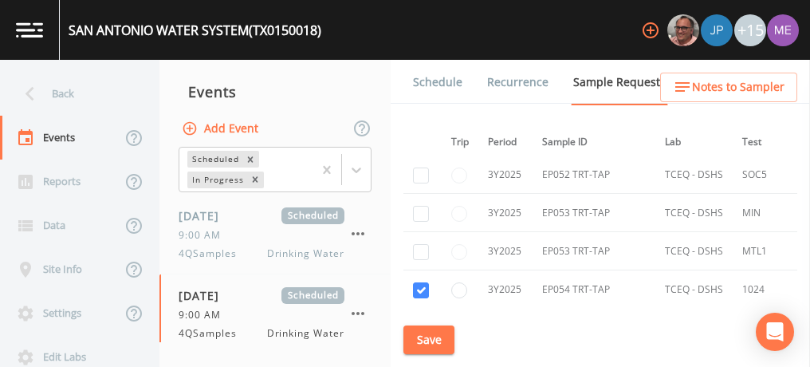
checkbox input "true"
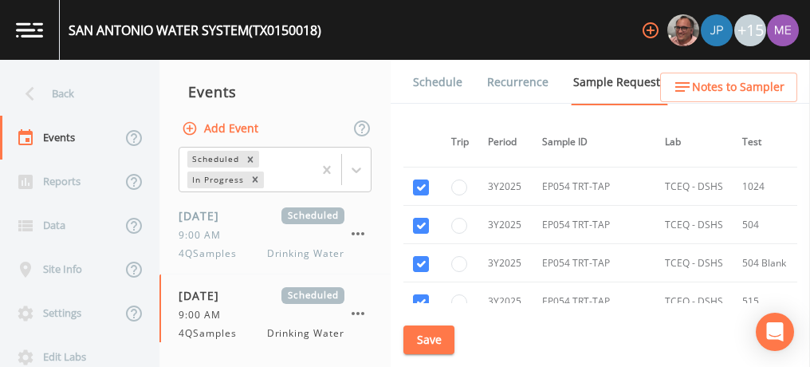
scroll to position [39363, 35]
checkbox input "true"
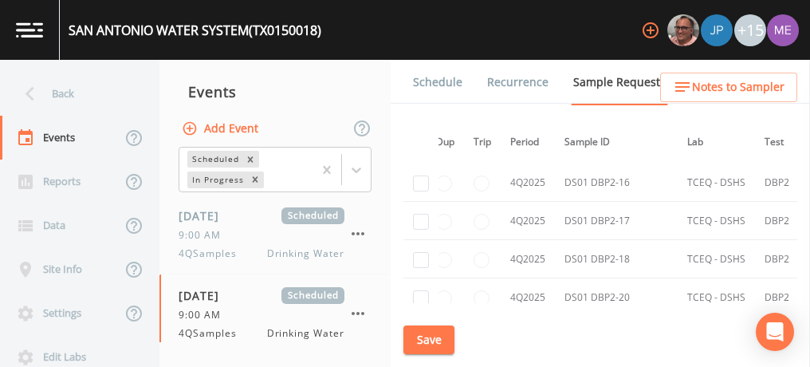
scroll to position [55842, 13]
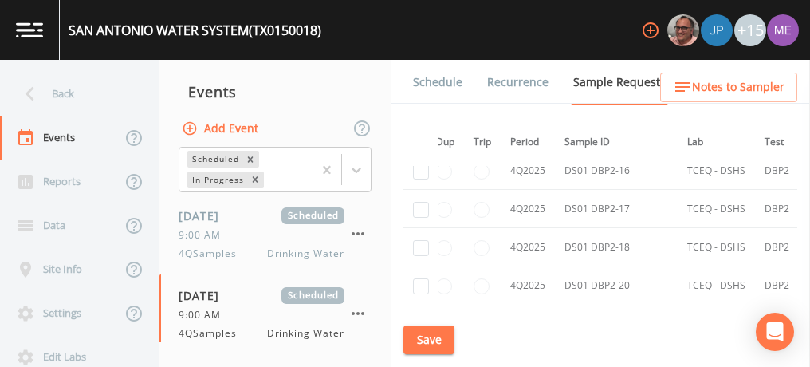
checkbox input "true"
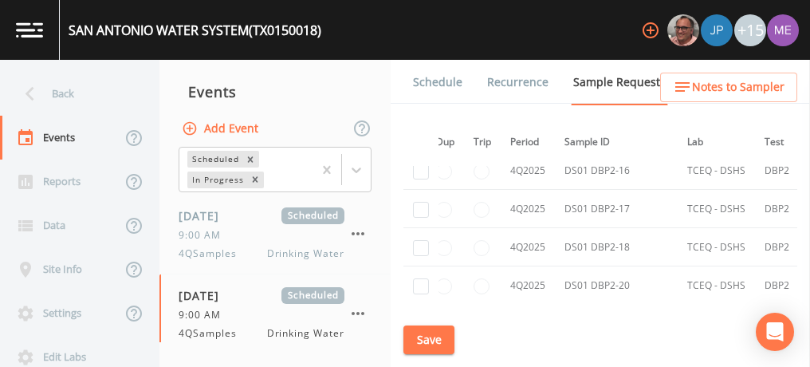
checkbox input "true"
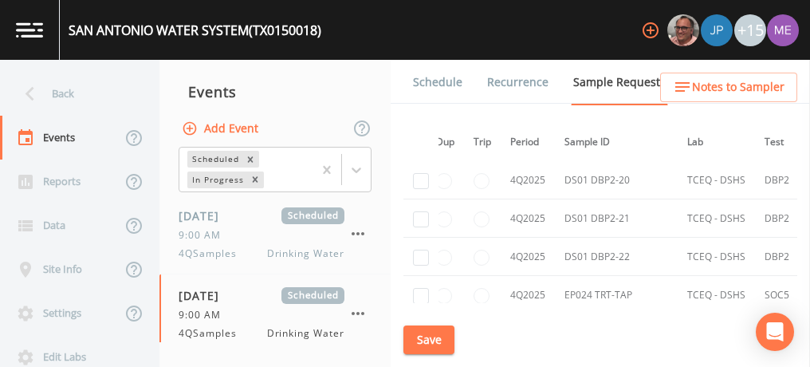
scroll to position [55950, 13]
checkbox input "true"
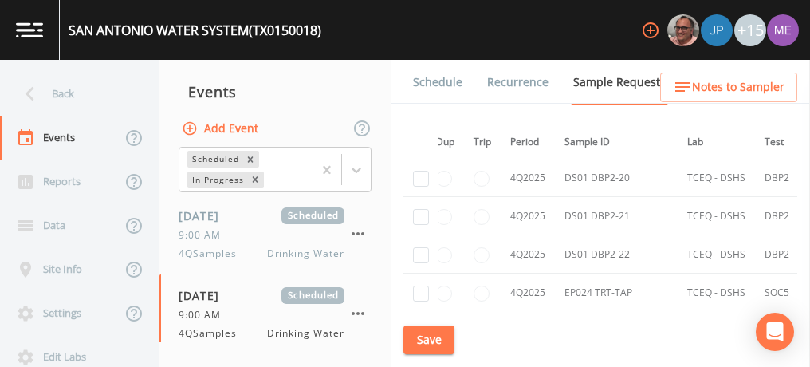
checkbox input "true"
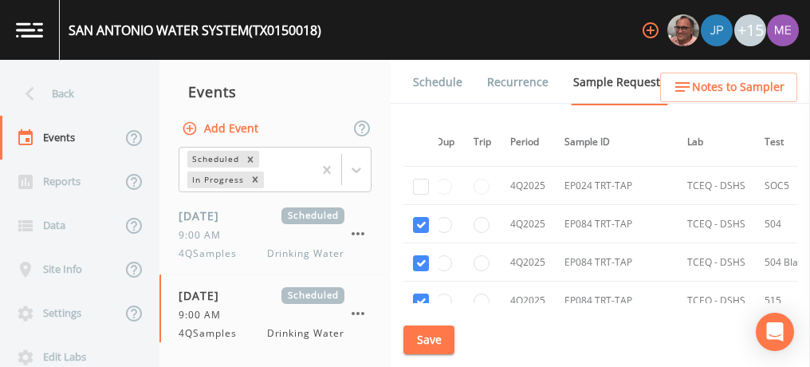
scroll to position [56059, 13]
checkbox input "true"
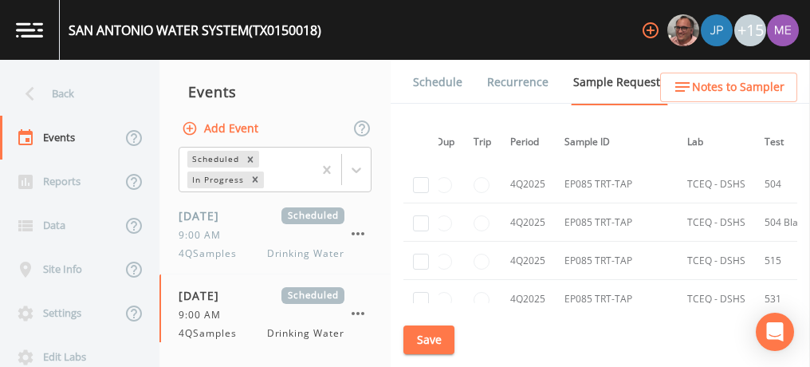
checkbox input "true"
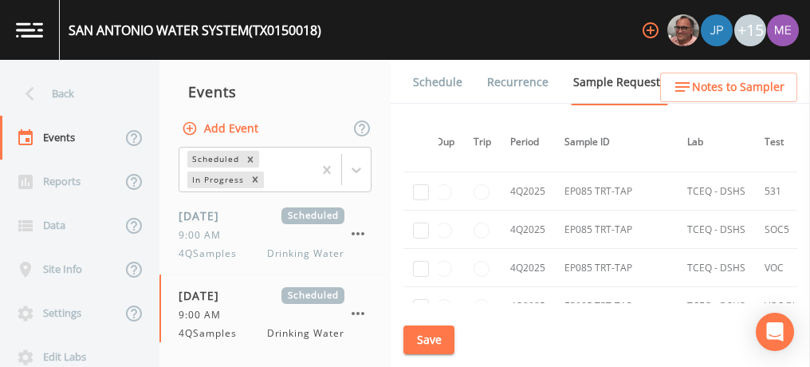
scroll to position [56473, 13]
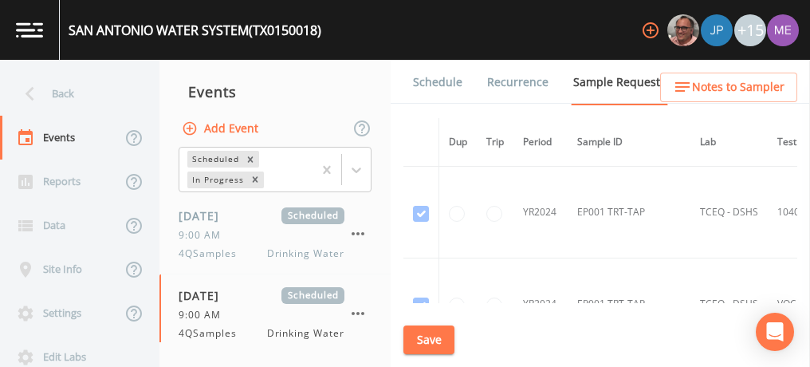
scroll to position [56473, 13]
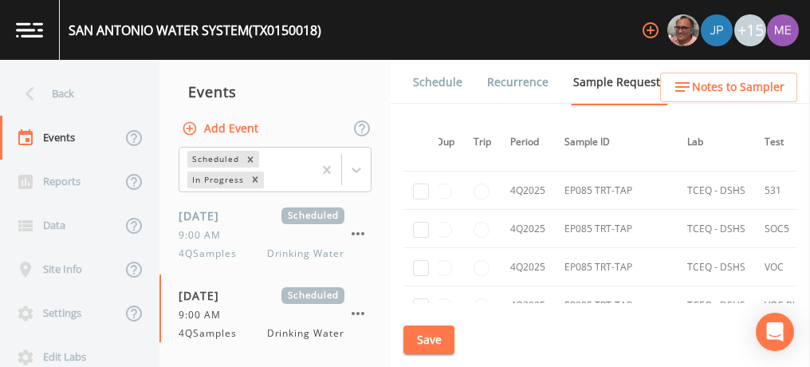
checkbox input "true"
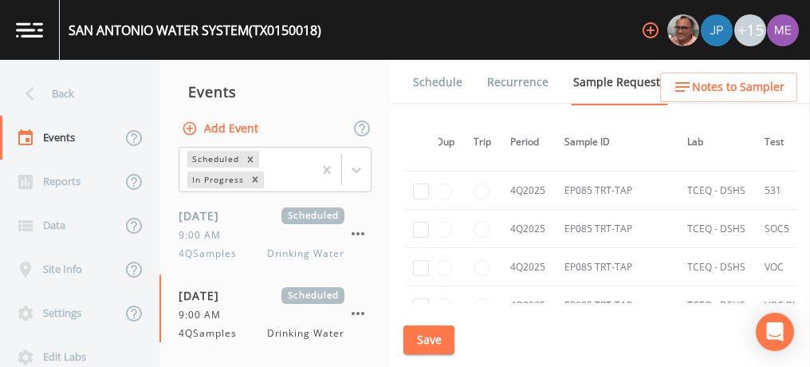
checkbox input "true"
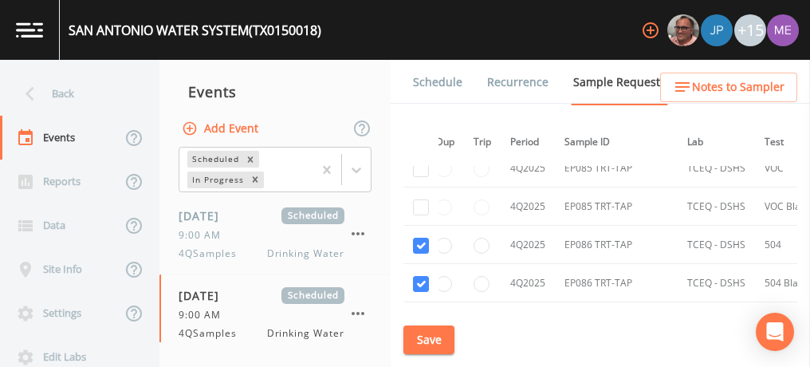
scroll to position [56572, 13]
checkbox input "true"
click at [425, 338] on button "Save" at bounding box center [428, 340] width 51 height 30
click at [428, 328] on button "Save" at bounding box center [428, 340] width 51 height 30
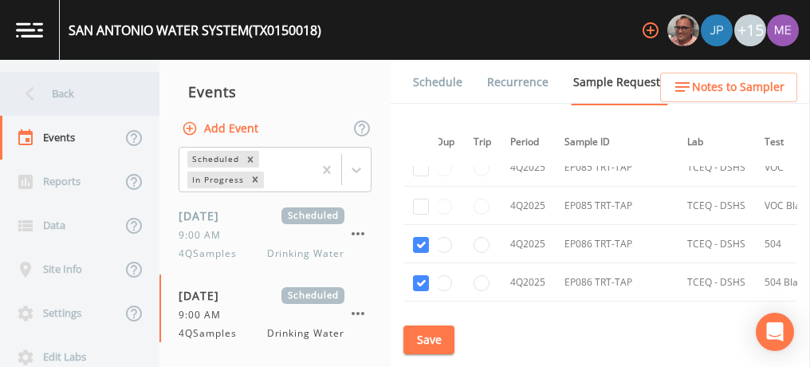
click at [78, 92] on div "Back" at bounding box center [72, 94] width 144 height 44
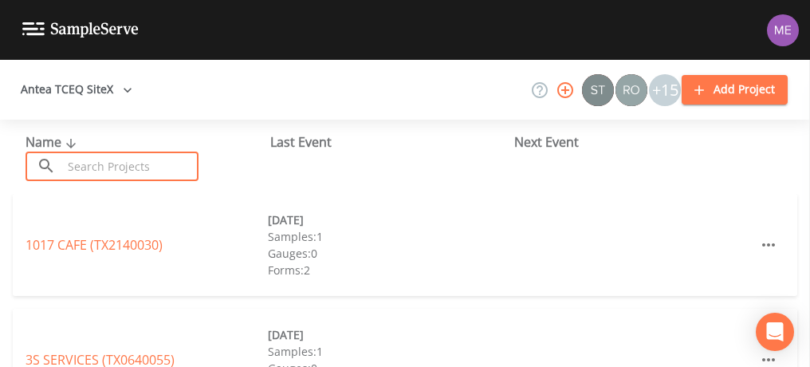
click at [104, 166] on input "text" at bounding box center [130, 167] width 136 height 30
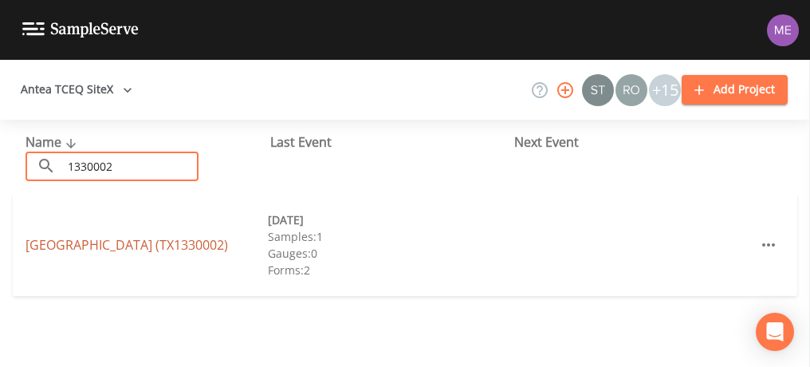
type input "1330002"
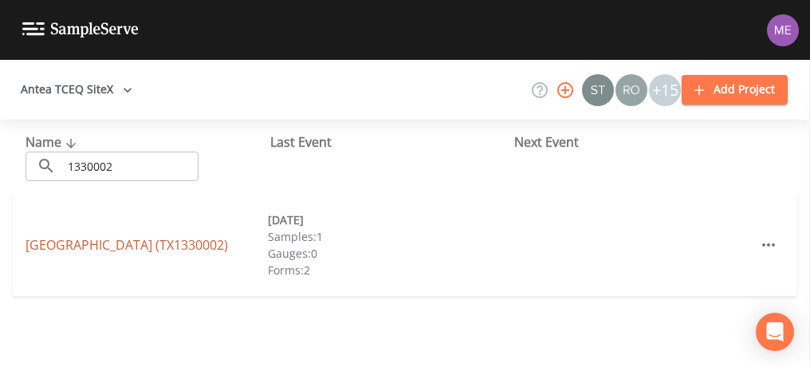
click at [128, 236] on link "SCENIC VALLEY MOBILE HOME PARK (TX1330002)" at bounding box center [127, 245] width 203 height 18
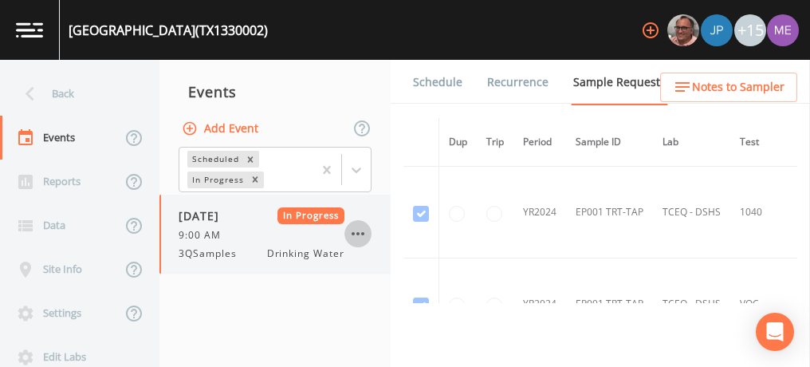
click at [353, 235] on icon "button" at bounding box center [357, 233] width 19 height 19
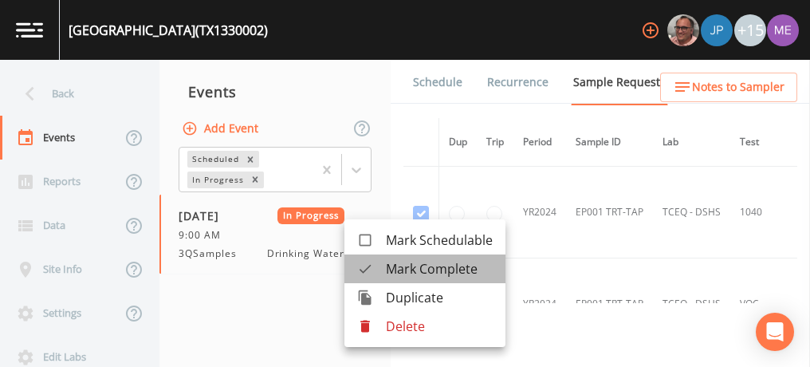
click at [381, 266] on div at bounding box center [371, 269] width 29 height 16
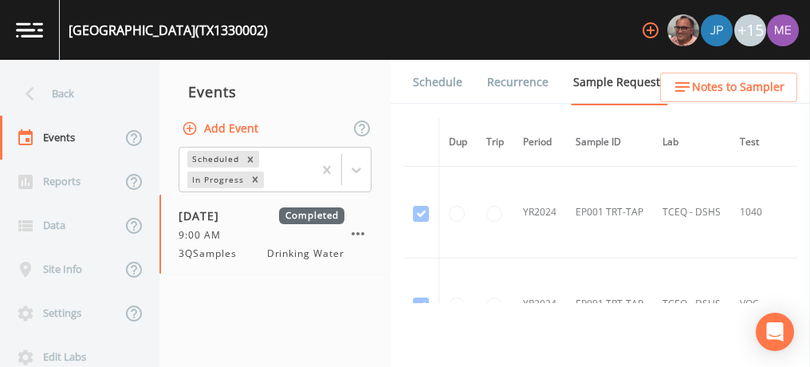
click at [435, 80] on link "Schedule" at bounding box center [438, 82] width 54 height 45
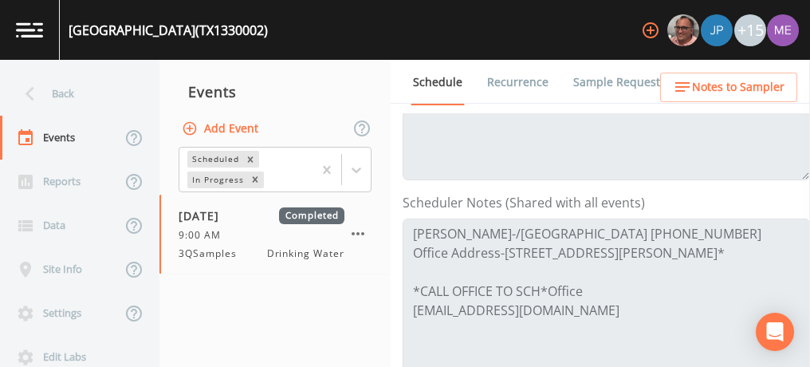
scroll to position [373, 0]
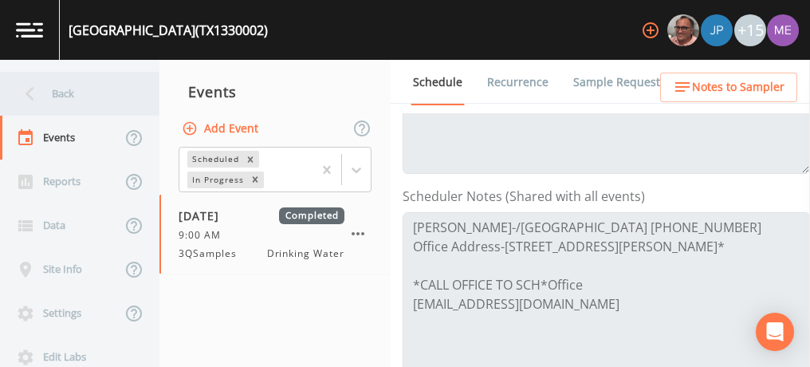
click at [84, 95] on div "Back" at bounding box center [72, 94] width 144 height 44
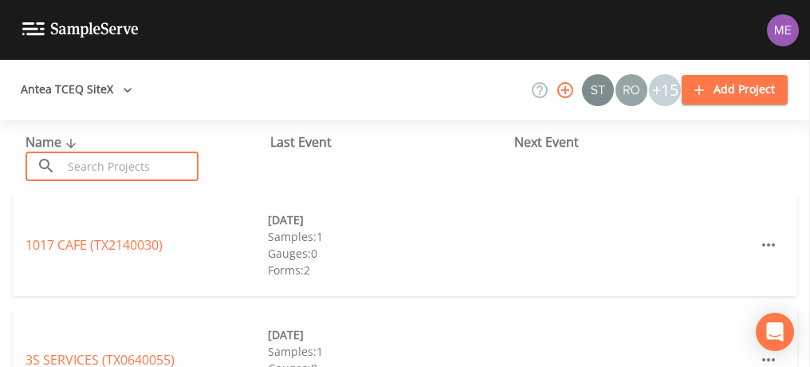
click at [108, 179] on input "text" at bounding box center [130, 167] width 136 height 30
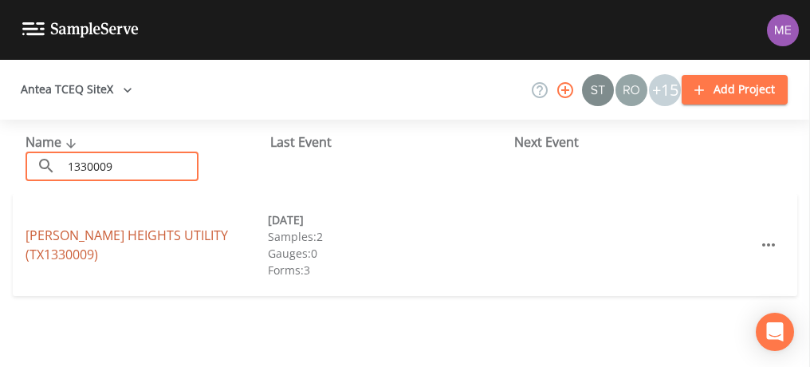
type input "1330009"
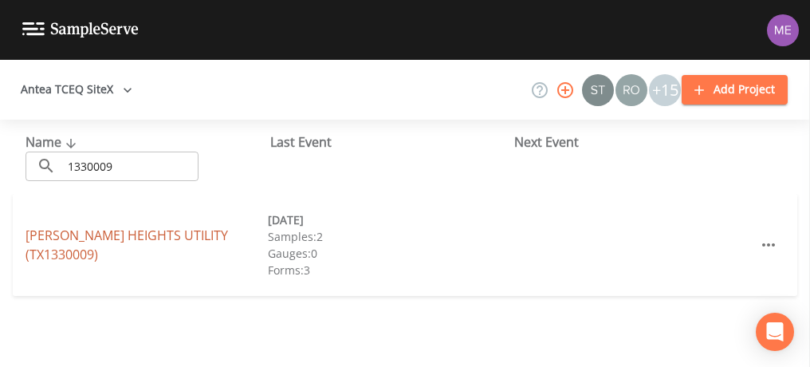
click at [129, 237] on link "GUADALUPE HEIGHTS UTILITY (TX1330009)" at bounding box center [127, 244] width 203 height 37
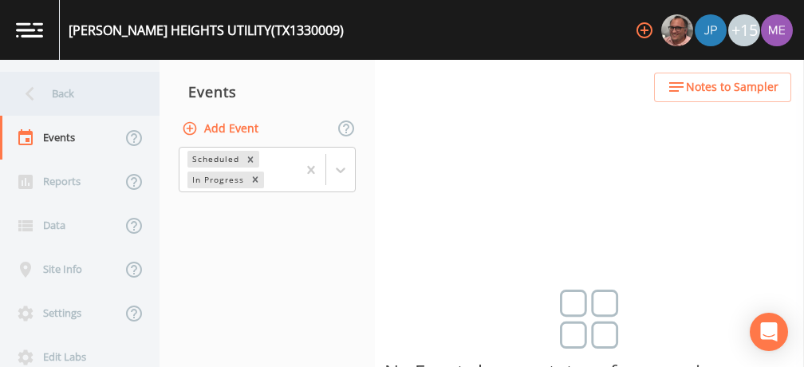
click at [73, 96] on div "Back" at bounding box center [72, 94] width 144 height 44
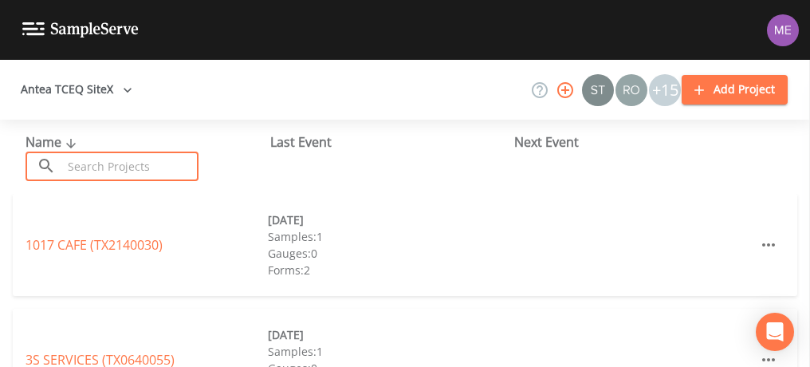
click at [104, 165] on input "text" at bounding box center [130, 167] width 136 height 30
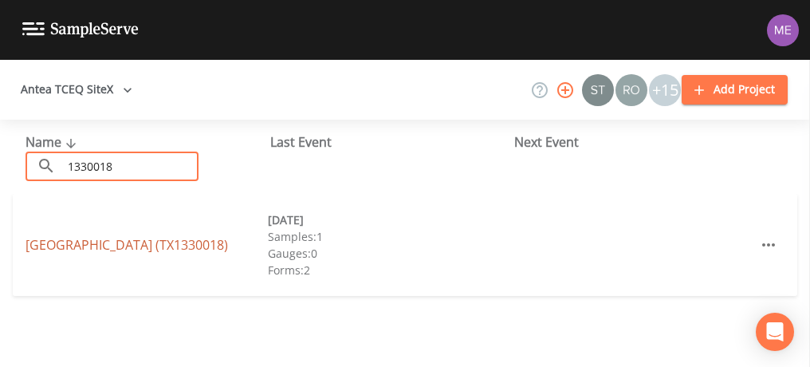
type input "1330018"
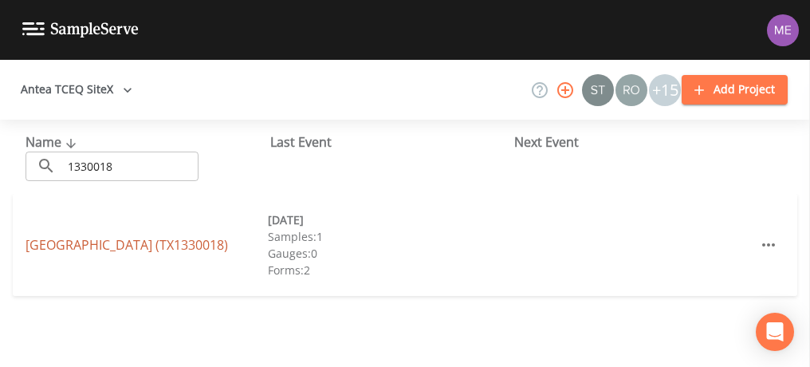
click at [134, 236] on link "OAK GROVE MOBILE HOME PARK (TX1330018)" at bounding box center [127, 245] width 203 height 18
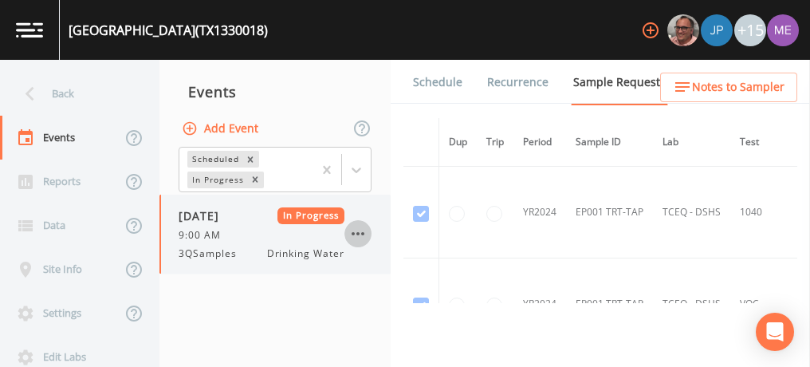
click at [356, 234] on icon "button" at bounding box center [357, 233] width 19 height 19
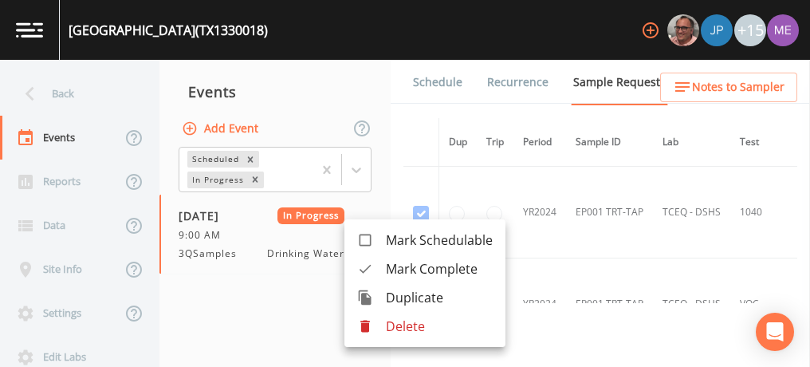
click at [393, 267] on span "Mark Complete" at bounding box center [439, 268] width 107 height 19
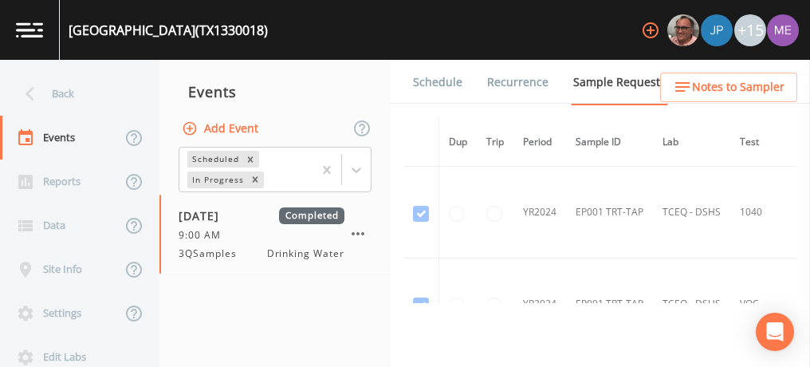
click at [446, 81] on link "Schedule" at bounding box center [438, 82] width 54 height 45
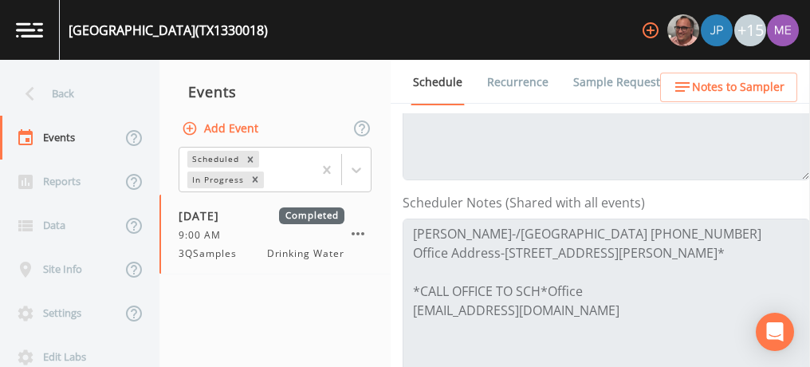
scroll to position [367, 0]
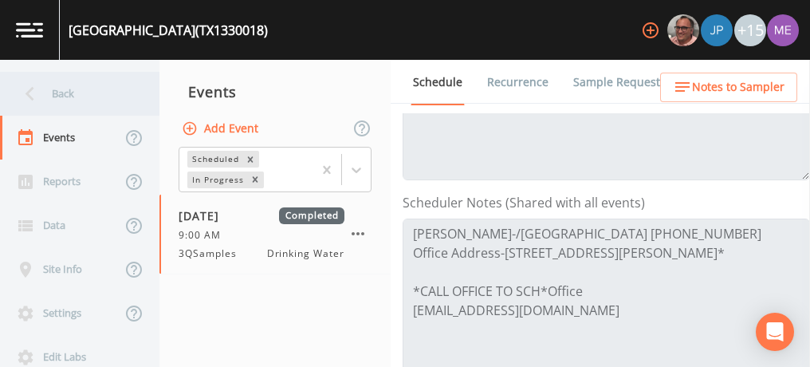
click at [51, 93] on div "Back" at bounding box center [72, 94] width 144 height 44
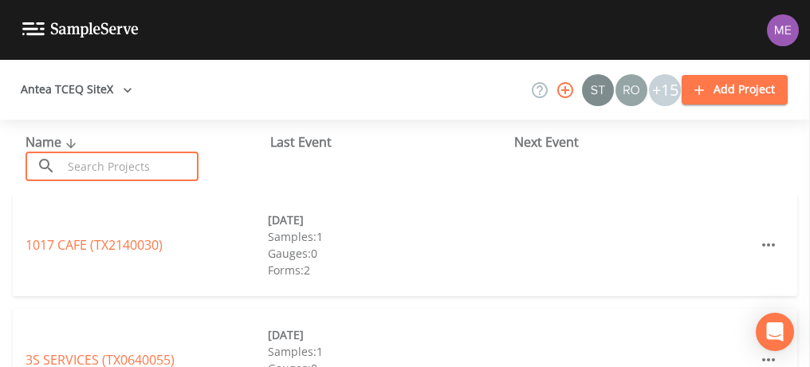
click at [91, 159] on input "text" at bounding box center [130, 167] width 136 height 30
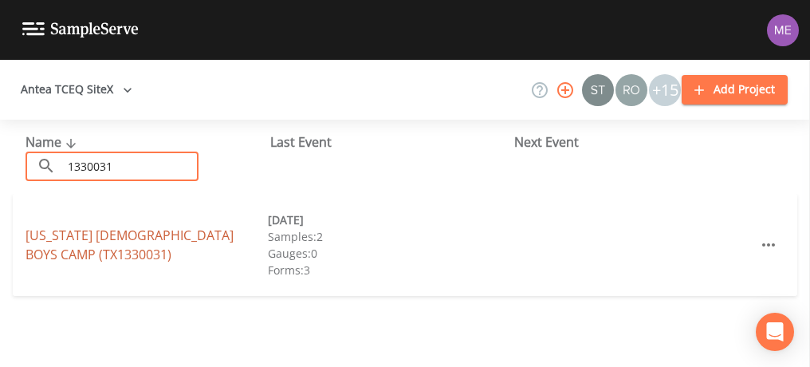
type input "1330031"
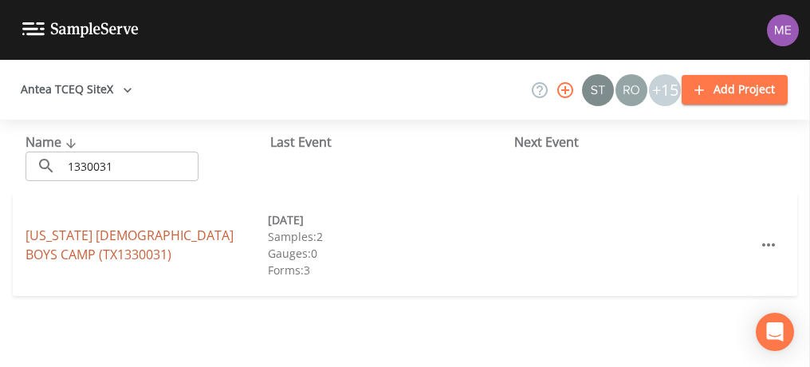
click at [108, 230] on link "TEXAS CATHOLIC BOYS CAMP (TX1330031)" at bounding box center [130, 244] width 208 height 37
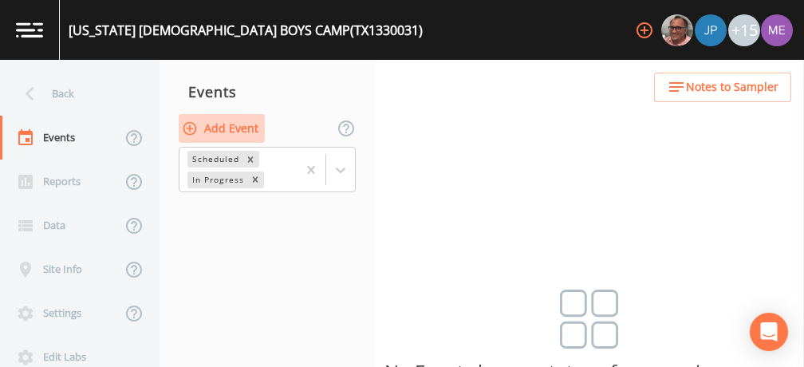
click at [222, 126] on button "Add Event" at bounding box center [222, 129] width 86 height 30
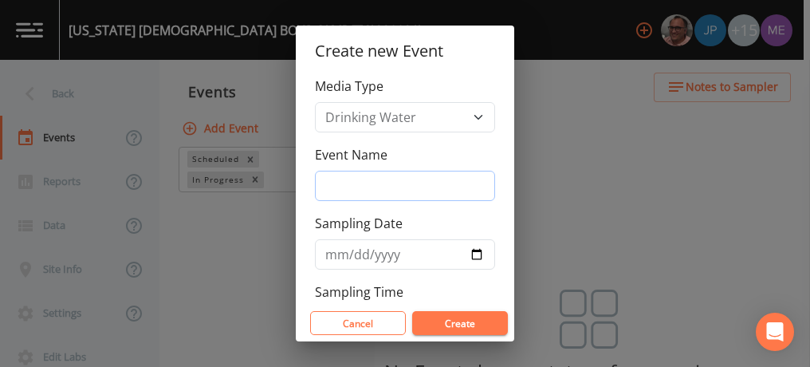
click at [345, 190] on input "Event Name" at bounding box center [405, 186] width 180 height 30
type input "4QSamples"
click at [350, 255] on input "[DATE]" at bounding box center [405, 254] width 180 height 30
type input "2025-10-09"
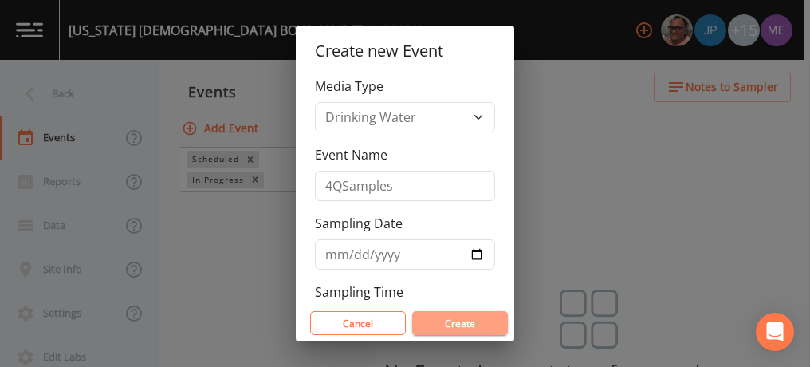
click at [457, 320] on button "Create" at bounding box center [460, 323] width 96 height 24
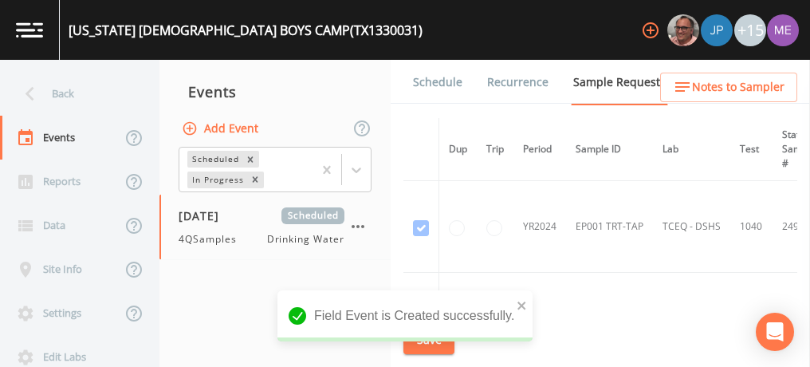
click at [439, 80] on link "Schedule" at bounding box center [438, 82] width 54 height 45
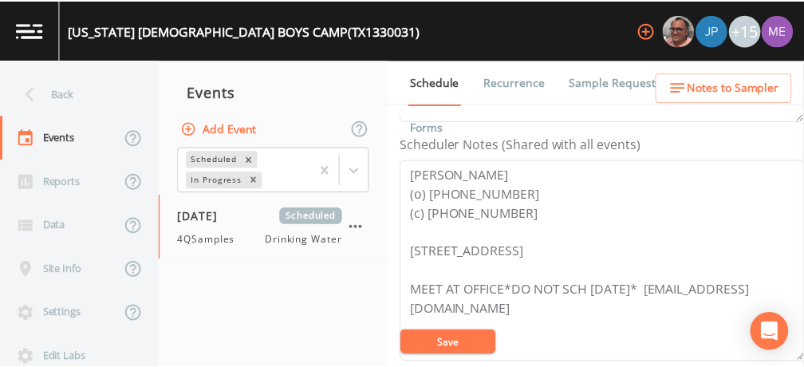
scroll to position [430, 0]
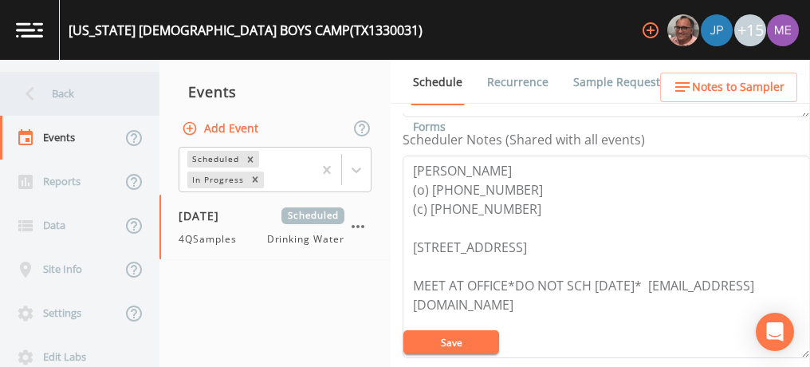
click at [77, 89] on div "Back" at bounding box center [72, 94] width 144 height 44
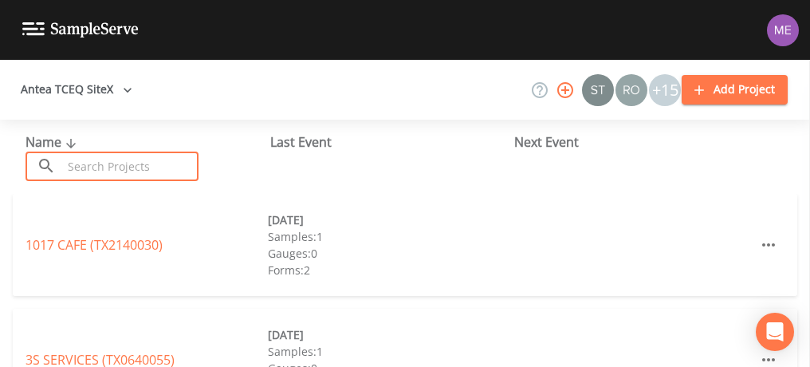
click at [140, 163] on input "text" at bounding box center [130, 167] width 136 height 30
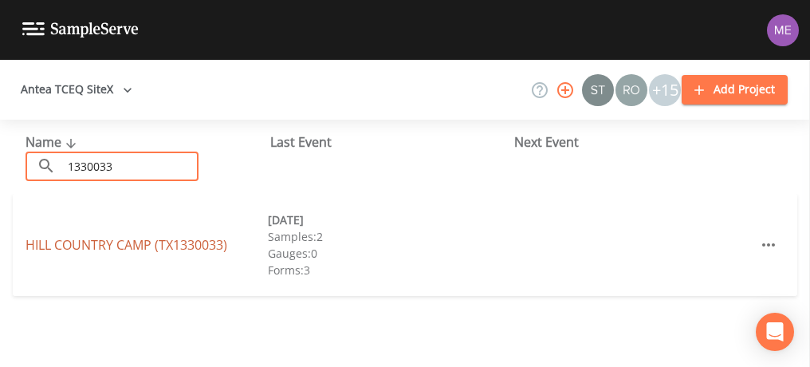
type input "1330033"
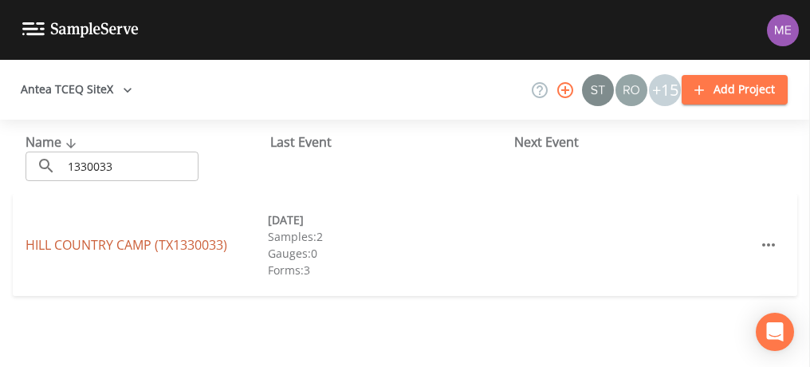
click at [122, 243] on link "HILL COUNTRY CAMP (TX1330033)" at bounding box center [127, 245] width 202 height 18
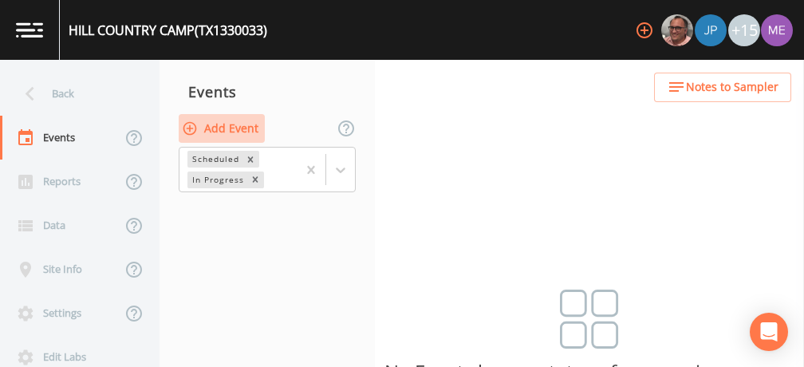
click at [250, 128] on button "Add Event" at bounding box center [222, 129] width 86 height 30
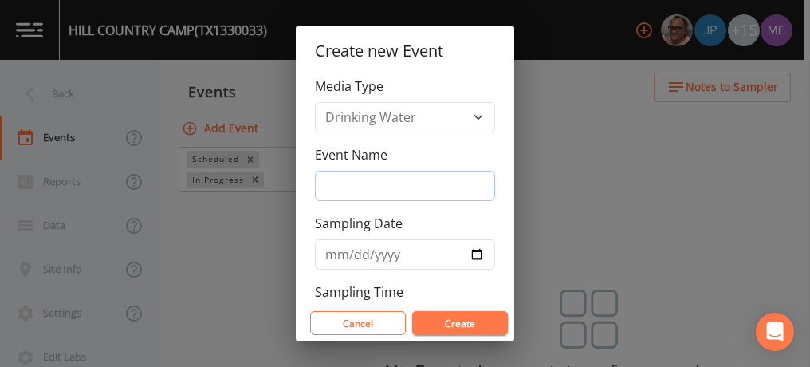
click at [364, 196] on input "Event Name" at bounding box center [405, 186] width 180 height 30
type input "4QSamples"
type input "2025-10-09"
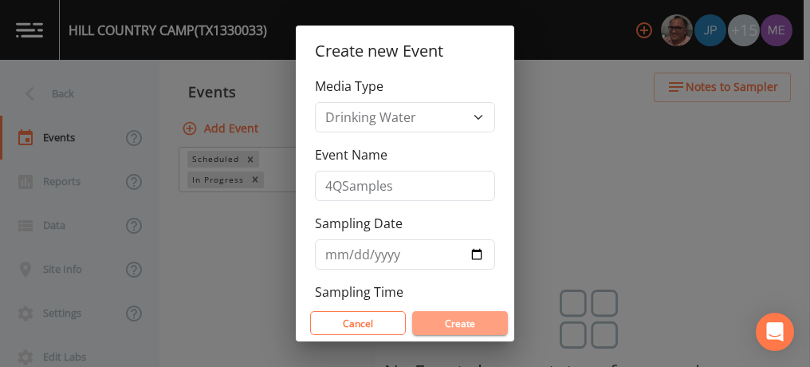
click at [462, 325] on button "Create" at bounding box center [460, 323] width 96 height 24
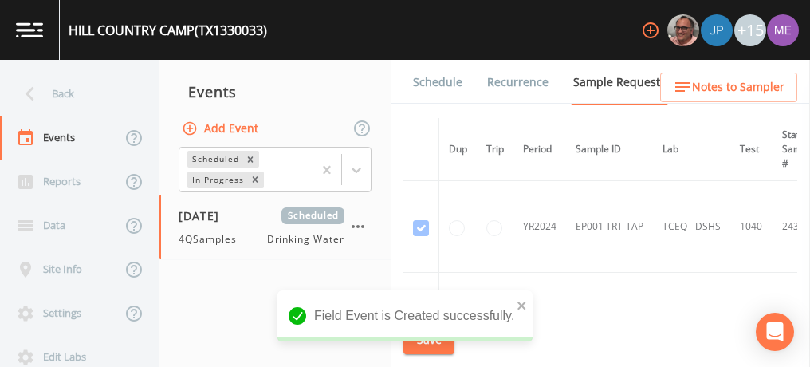
click at [456, 81] on link "Schedule" at bounding box center [438, 82] width 54 height 45
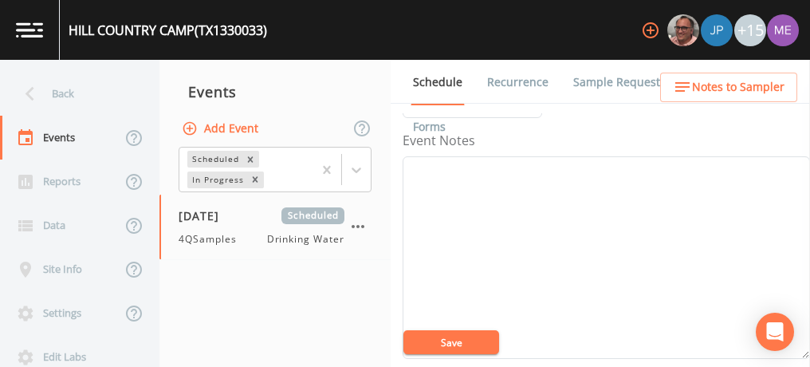
scroll to position [185, 0]
click at [651, 215] on textarea "Event Notes" at bounding box center [606, 260] width 407 height 203
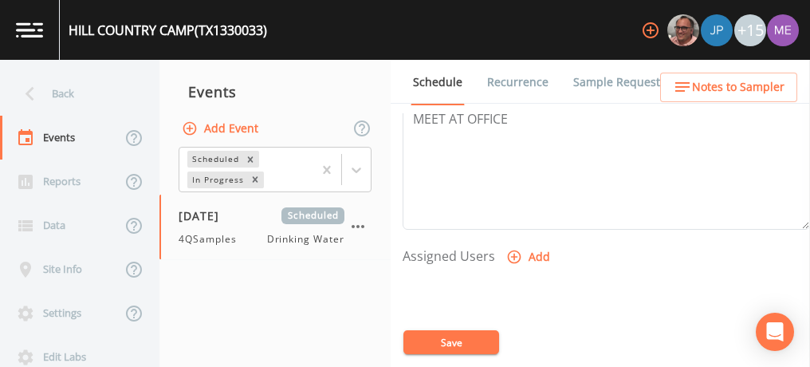
scroll to position [559, 0]
type textarea "confirmed with Wesley 10/7"
click at [515, 250] on icon "button" at bounding box center [515, 257] width 14 height 14
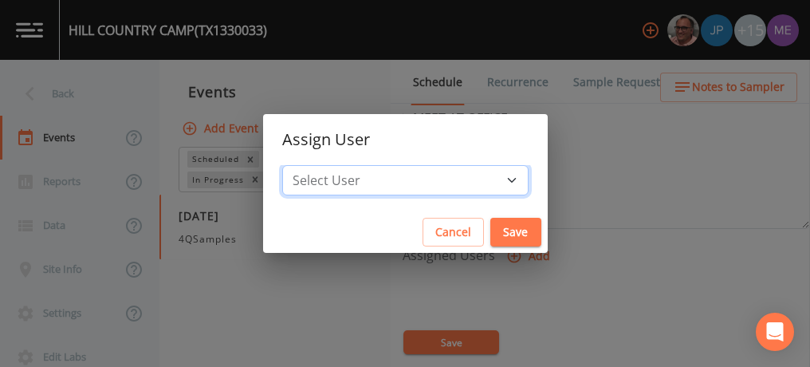
click at [486, 174] on select "Select User Mike Franklin Joshua gere Paul Lauren Saenz David Weber Zachary Eva…" at bounding box center [405, 180] width 246 height 30
click at [306, 165] on select "Select User Mike Franklin Joshua gere Paul Lauren Saenz David Weber Zachary Eva…" at bounding box center [405, 180] width 246 height 30
click at [485, 178] on select "Select User Mike Franklin Joshua gere Paul Lauren Saenz David Weber Zachary Eva…" at bounding box center [405, 180] width 246 height 30
select select "82fcd260-406f-4720-af66-0de7f1917f1c"
click at [306, 165] on select "Select User Mike Franklin Joshua gere Paul Lauren Saenz David Weber Zachary Eva…" at bounding box center [405, 180] width 246 height 30
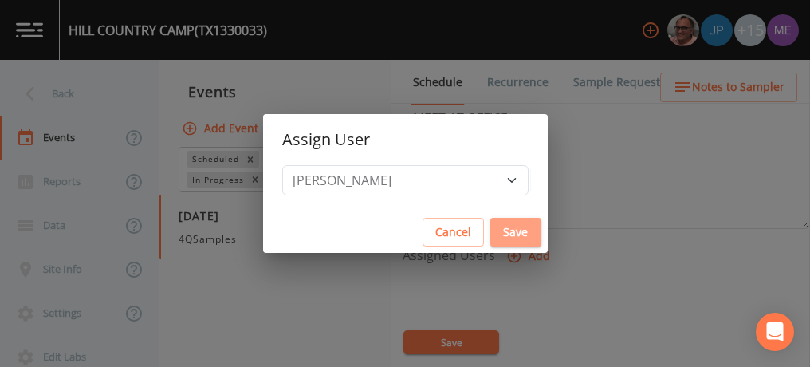
click at [493, 239] on button "Save" at bounding box center [515, 233] width 51 height 30
select select
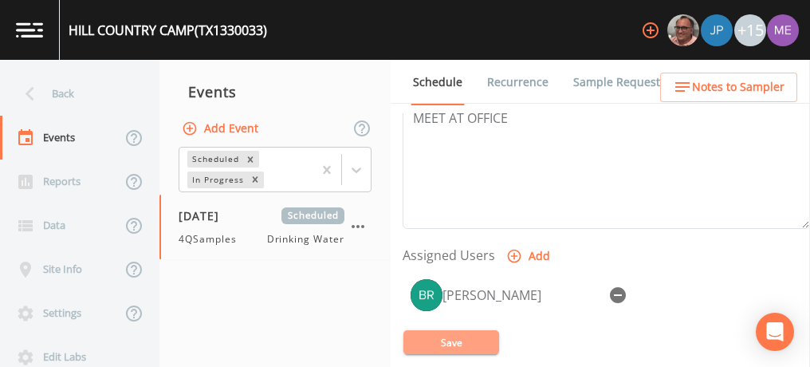
click at [457, 333] on button "Save" at bounding box center [451, 342] width 96 height 24
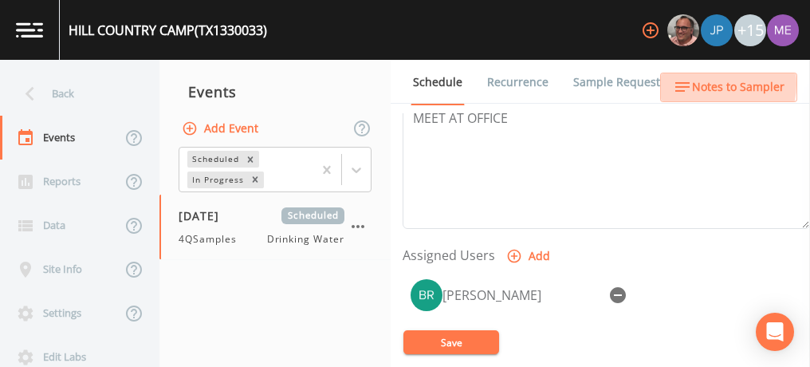
click at [703, 84] on span "Notes to Sampler" at bounding box center [738, 87] width 92 height 20
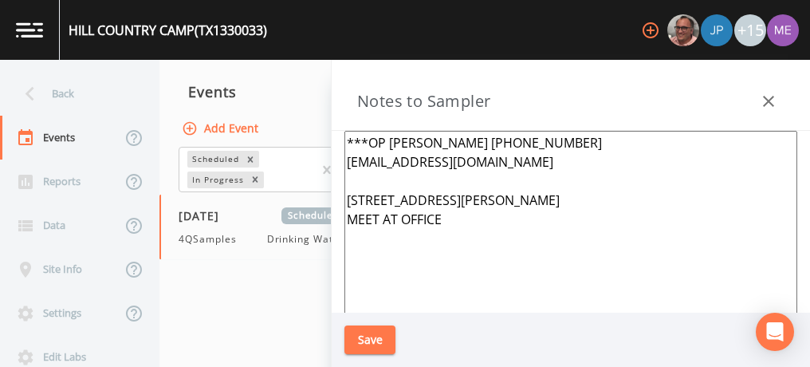
click at [766, 96] on icon "button" at bounding box center [768, 101] width 19 height 19
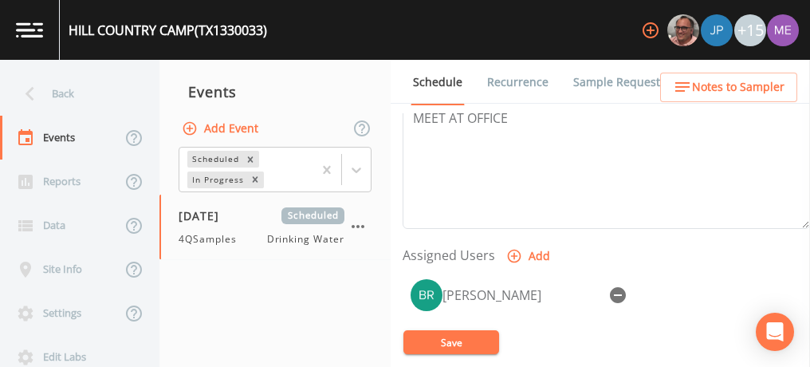
click at [615, 78] on link "Sample Requests" at bounding box center [619, 82] width 97 height 45
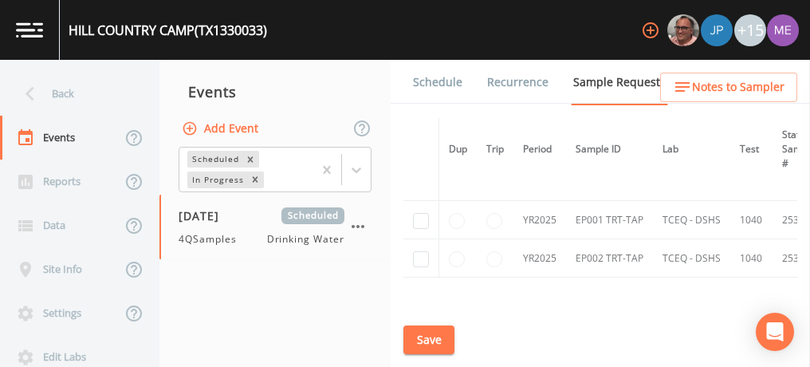
scroll to position [348, 0]
click at [421, 214] on input "checkbox" at bounding box center [421, 219] width 16 height 16
checkbox input "true"
click at [418, 254] on input "checkbox" at bounding box center [421, 258] width 16 height 16
checkbox input "true"
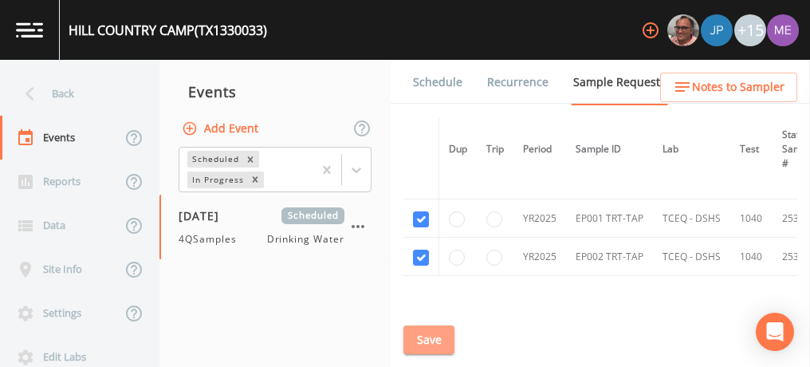
click at [425, 337] on button "Save" at bounding box center [428, 340] width 51 height 30
click at [441, 343] on button "Save" at bounding box center [428, 340] width 51 height 30
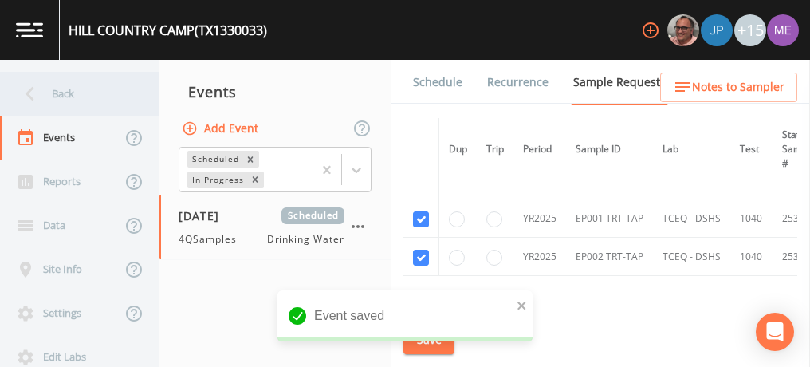
click at [72, 92] on div "Back" at bounding box center [72, 94] width 144 height 44
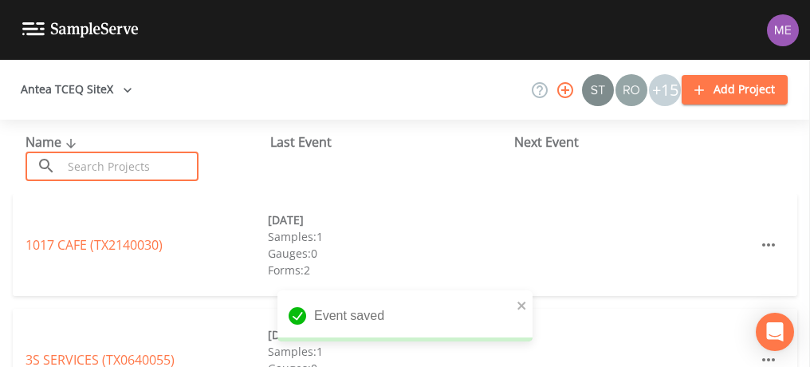
click at [102, 163] on input "text" at bounding box center [130, 167] width 136 height 30
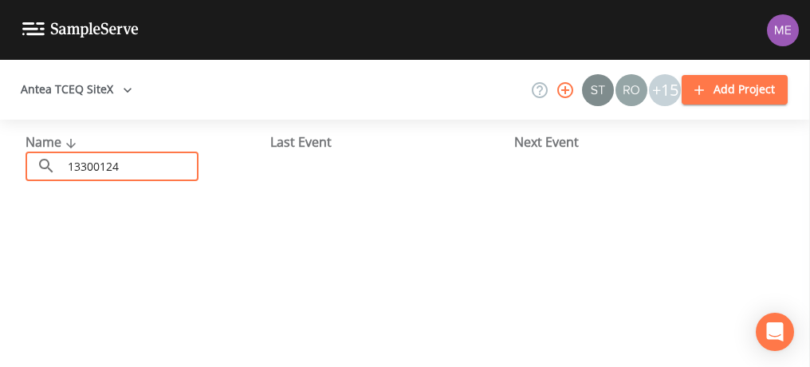
click at [100, 164] on input "13300124" at bounding box center [130, 167] width 136 height 30
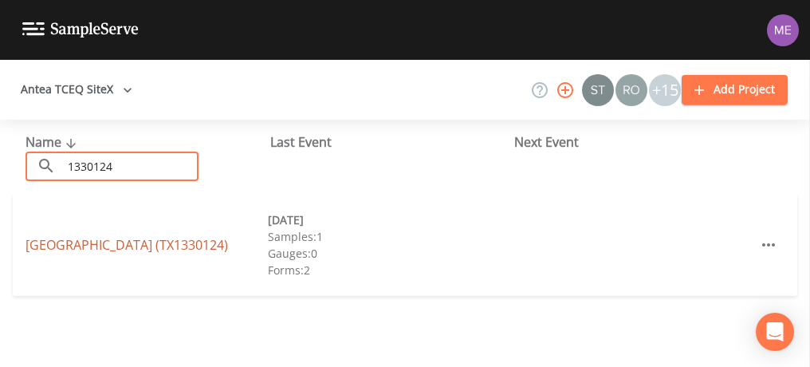
type input "1330124"
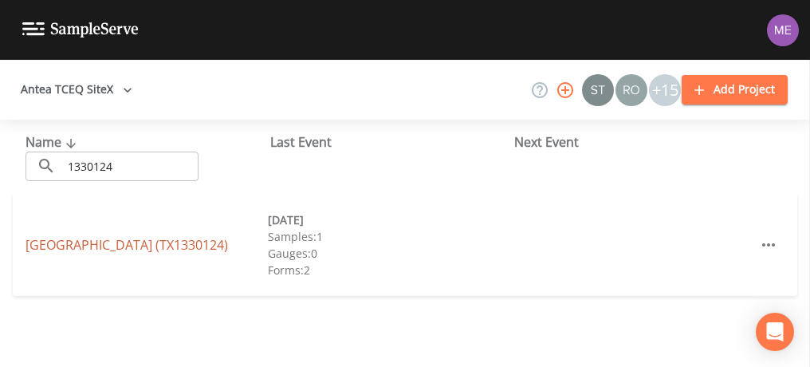
click at [119, 236] on link "NORTHWEST HILLS SUBDIVISION (TX1330124)" at bounding box center [127, 245] width 203 height 18
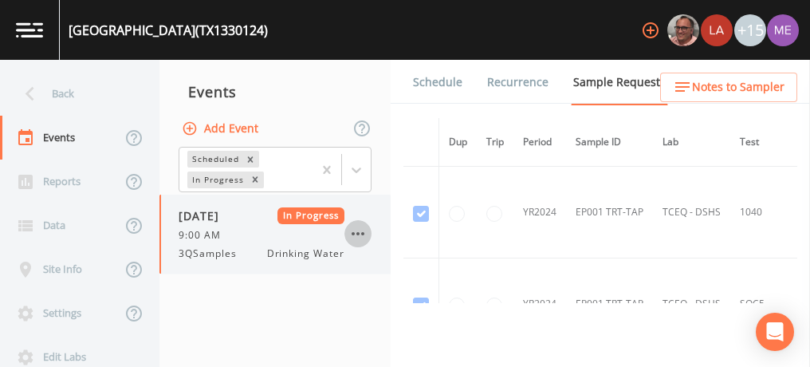
click at [355, 232] on icon "button" at bounding box center [357, 233] width 19 height 19
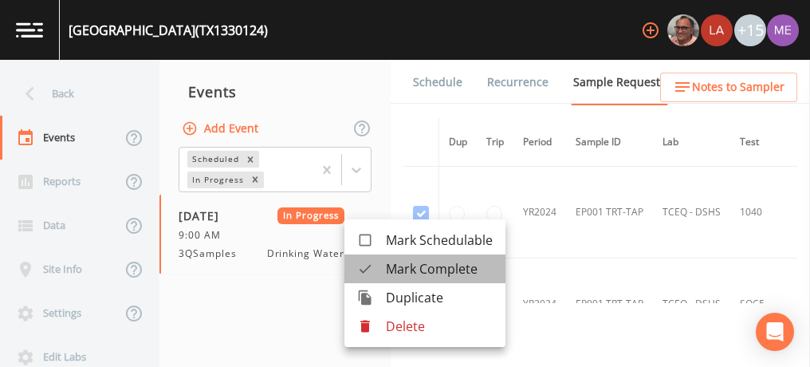
click at [401, 262] on span "Mark Complete" at bounding box center [439, 268] width 107 height 19
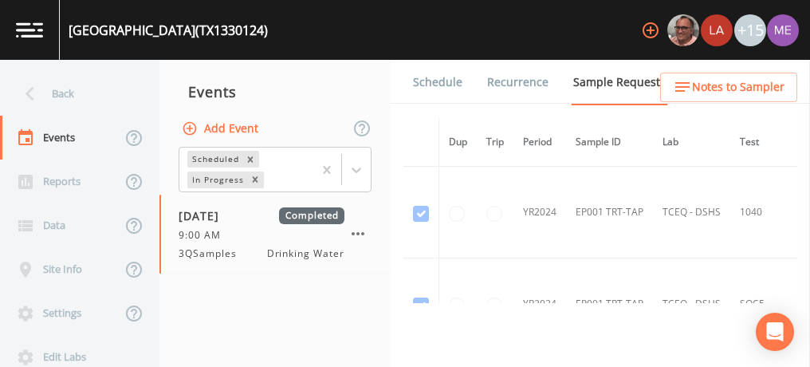
click at [434, 84] on link "Schedule" at bounding box center [438, 82] width 54 height 45
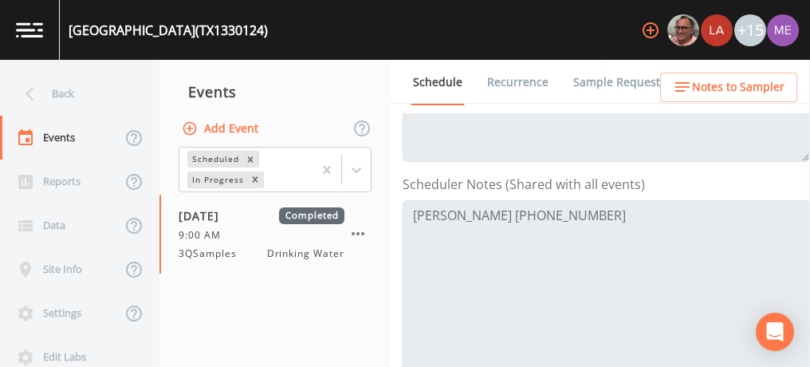
scroll to position [389, 0]
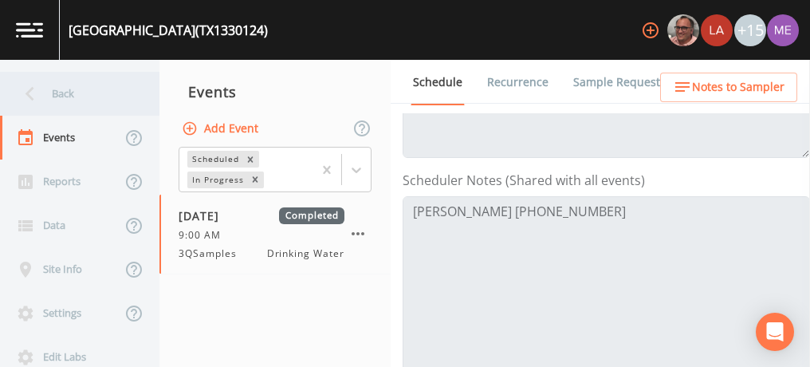
click at [68, 89] on div "Back" at bounding box center [72, 94] width 144 height 44
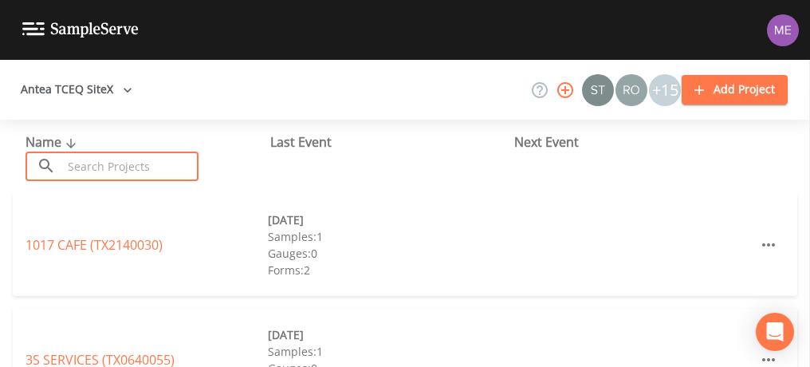
click at [173, 159] on input "text" at bounding box center [130, 167] width 136 height 30
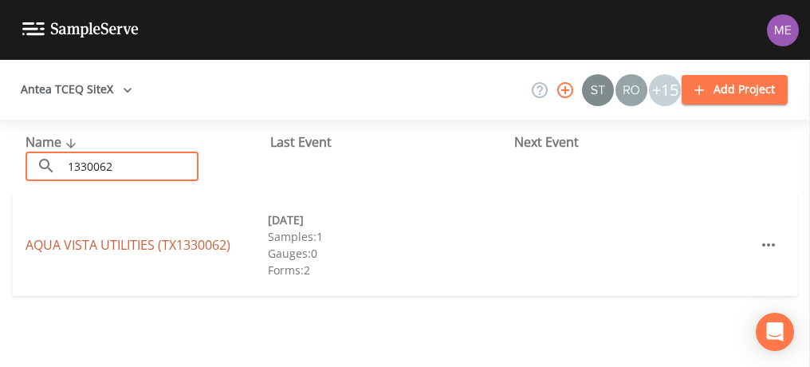
type input "1330062"
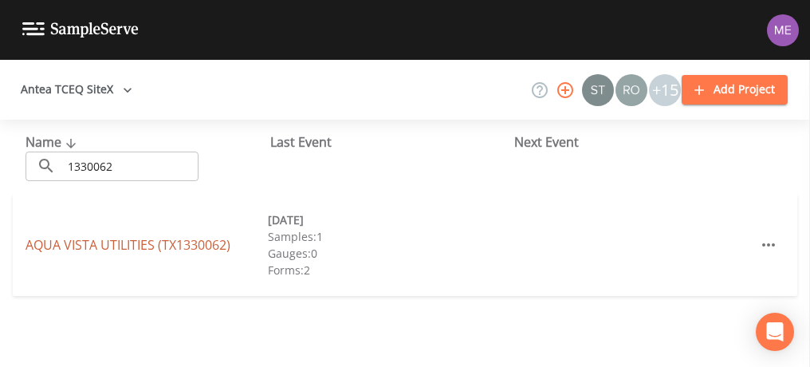
click at [156, 247] on link "AQUA VISTA UTILITIES (TX1330062)" at bounding box center [128, 245] width 205 height 18
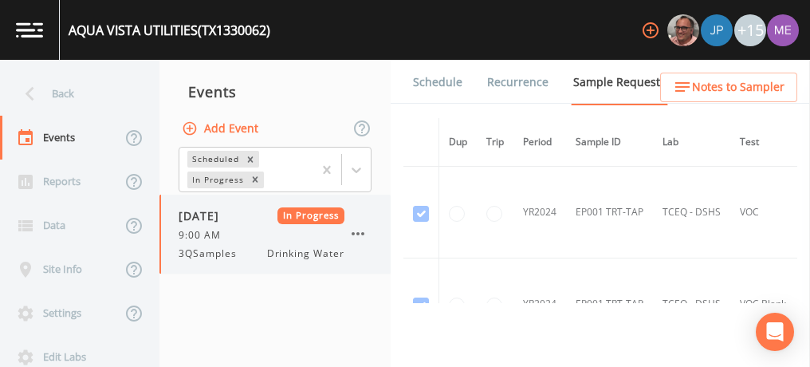
click at [362, 234] on icon "button" at bounding box center [358, 233] width 13 height 3
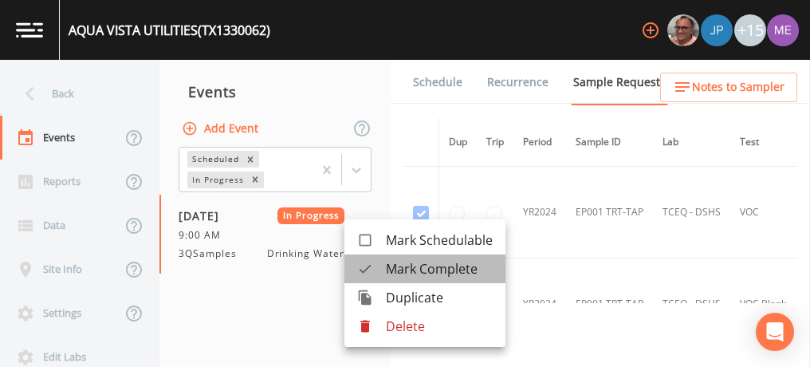
click at [400, 269] on span "Mark Complete" at bounding box center [439, 268] width 107 height 19
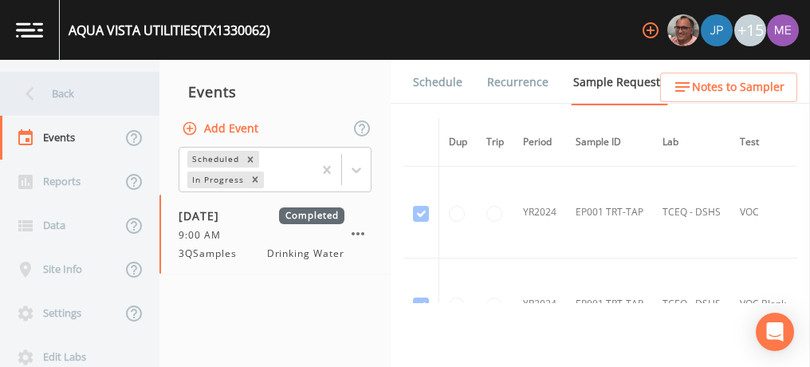
click at [65, 95] on div "Back" at bounding box center [72, 94] width 144 height 44
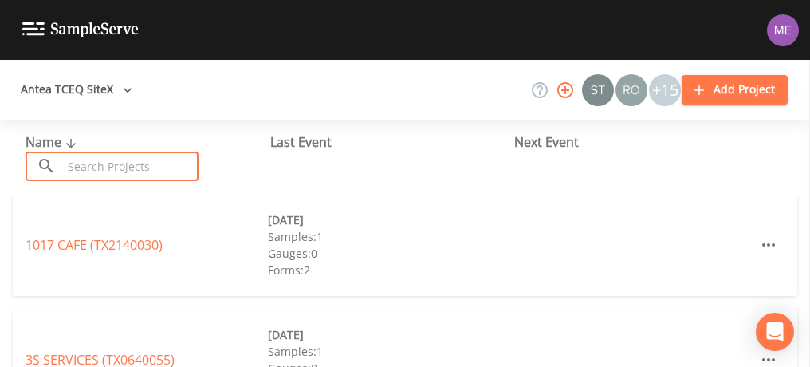
click at [131, 177] on input "text" at bounding box center [130, 167] width 136 height 30
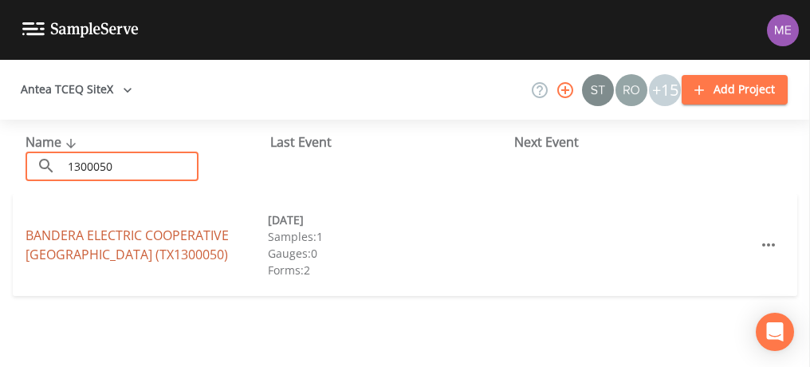
type input "1300050"
click at [222, 232] on link "BANDERA ELECTRIC COOPERATIVE TECH CENTER (TX1300050)" at bounding box center [127, 244] width 203 height 37
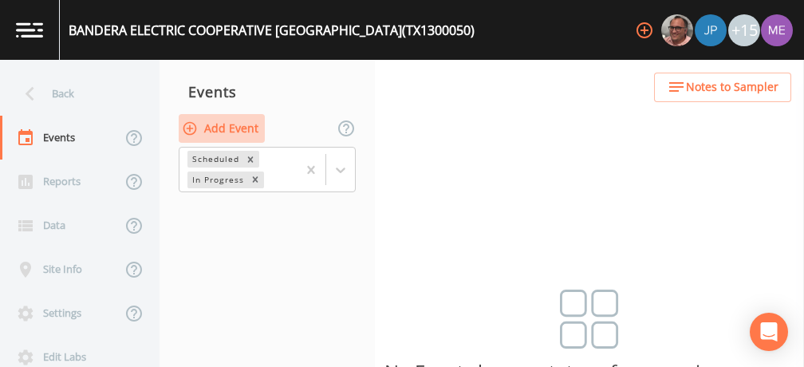
click at [242, 129] on button "Add Event" at bounding box center [222, 129] width 86 height 30
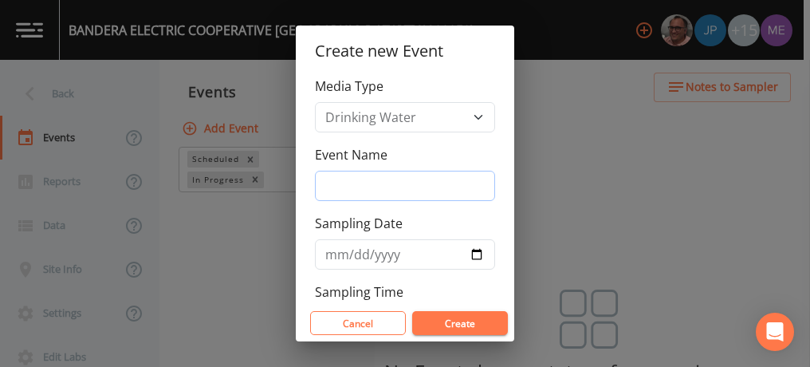
click at [325, 183] on input "Event Name" at bounding box center [405, 186] width 180 height 30
type input "4QSamples"
type input "2025-10-09"
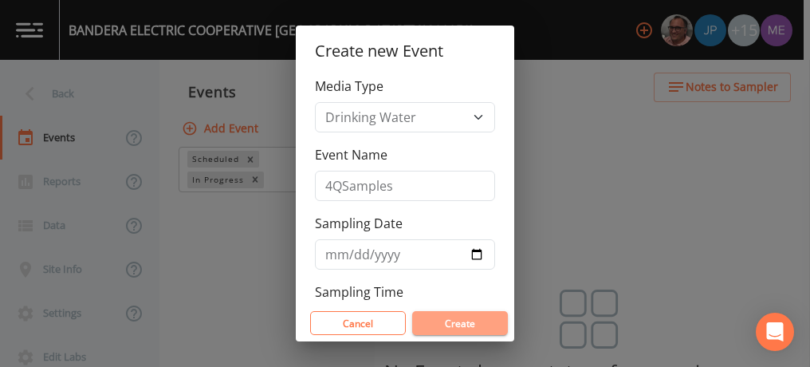
click at [453, 328] on button "Create" at bounding box center [460, 323] width 96 height 24
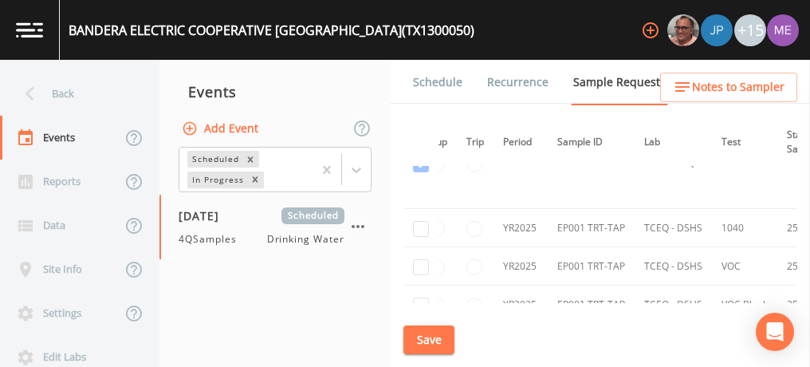
scroll to position [2448, 20]
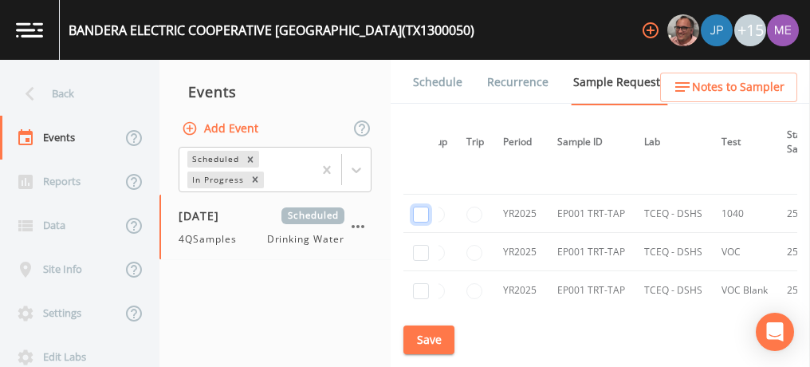
click at [423, 207] on input "checkbox" at bounding box center [421, 215] width 16 height 16
checkbox input "true"
click at [422, 245] on input "checkbox" at bounding box center [421, 253] width 16 height 16
checkbox input "true"
click at [422, 283] on input "checkbox" at bounding box center [421, 291] width 16 height 16
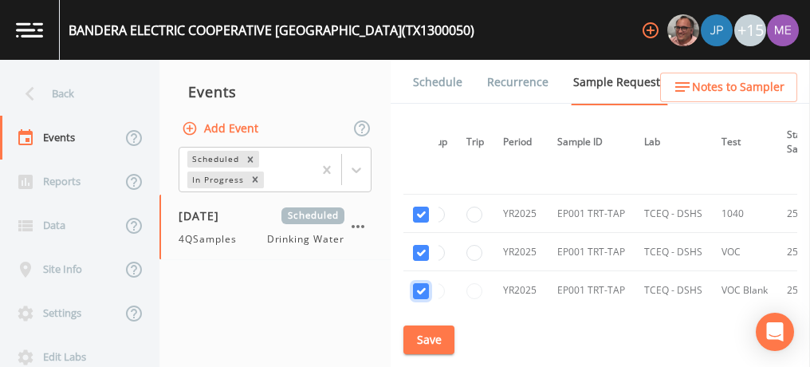
checkbox input "true"
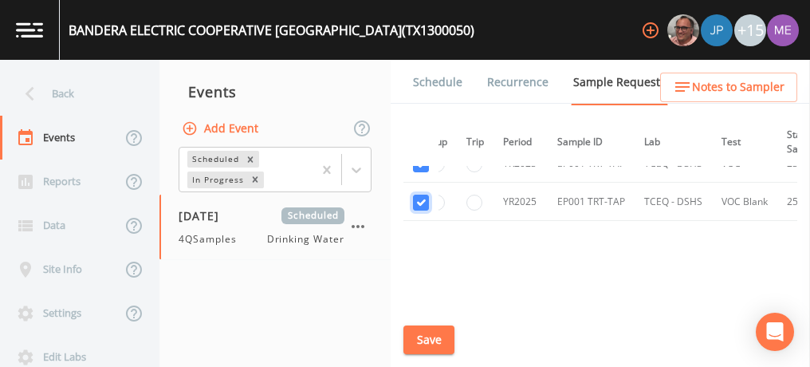
scroll to position [2548, 20]
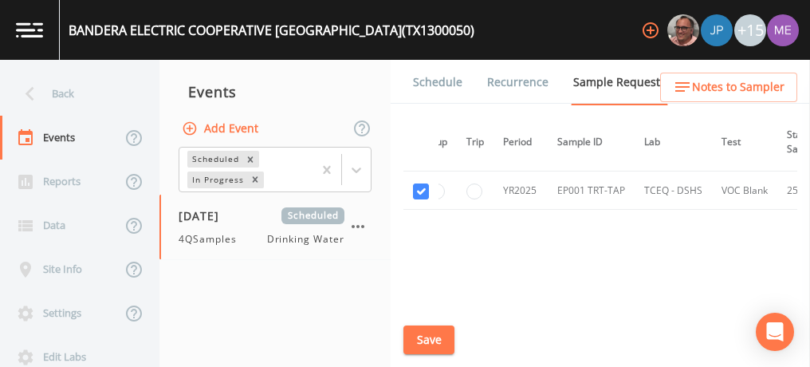
click at [417, 347] on button "Save" at bounding box center [428, 340] width 51 height 30
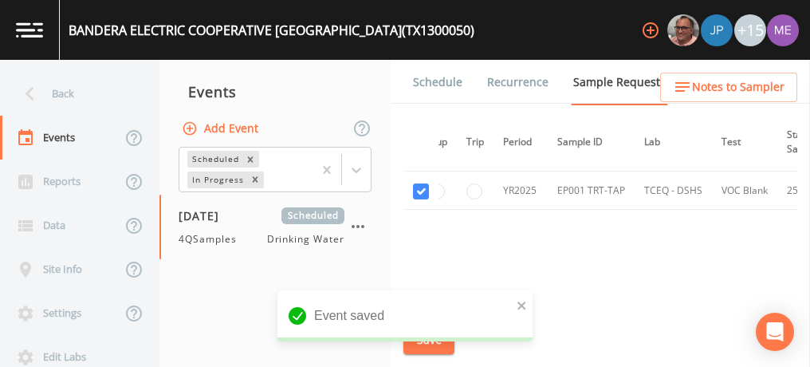
click at [435, 85] on link "Schedule" at bounding box center [438, 82] width 54 height 45
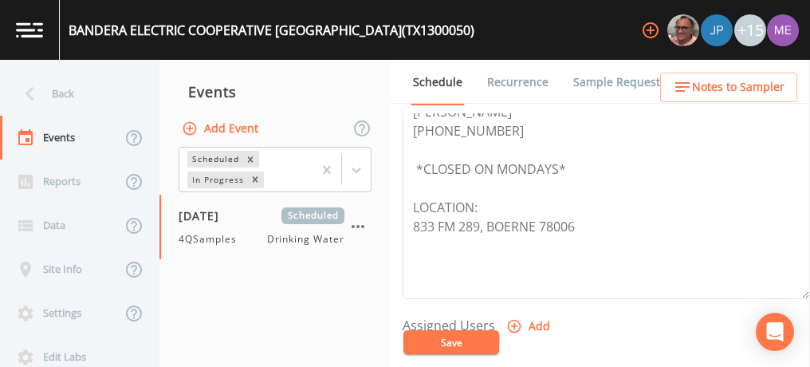
scroll to position [557, 0]
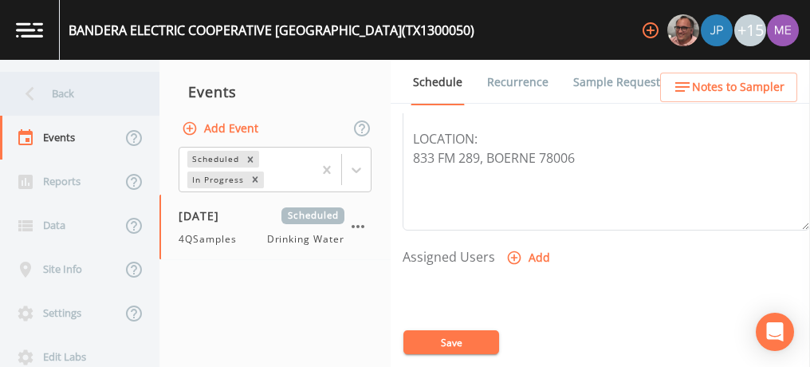
click at [71, 89] on div "Back" at bounding box center [72, 94] width 144 height 44
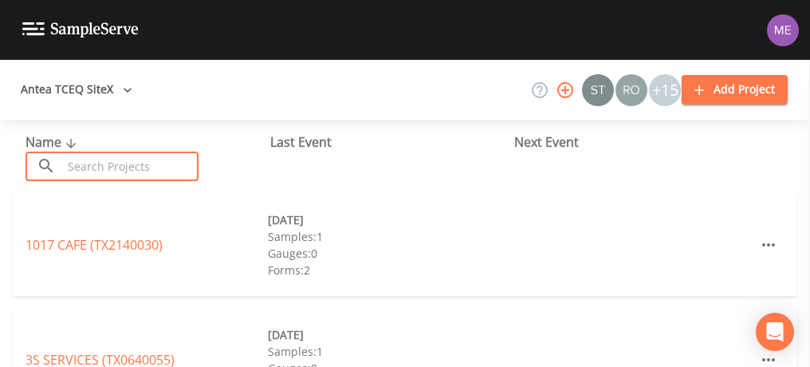
click at [124, 173] on input "text" at bounding box center [130, 167] width 136 height 30
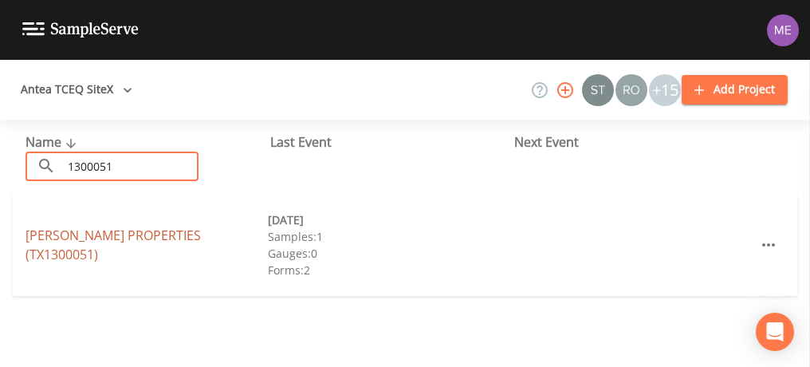
type input "1300051"
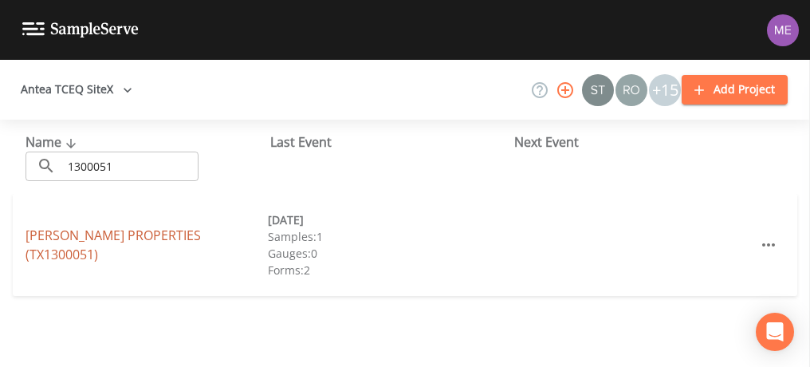
click at [148, 241] on link "MICHELS PROPERTIES (TX1300051)" at bounding box center [113, 244] width 175 height 37
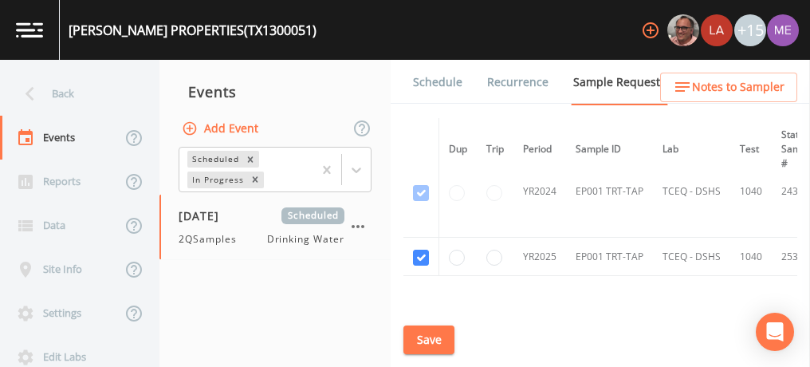
scroll to position [36, 0]
click at [426, 85] on link "Schedule" at bounding box center [438, 82] width 54 height 45
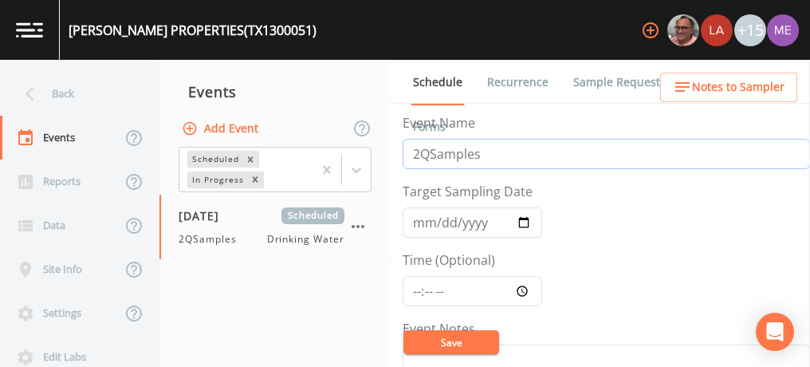
click at [420, 154] on input "2QSamples" at bounding box center [606, 154] width 407 height 30
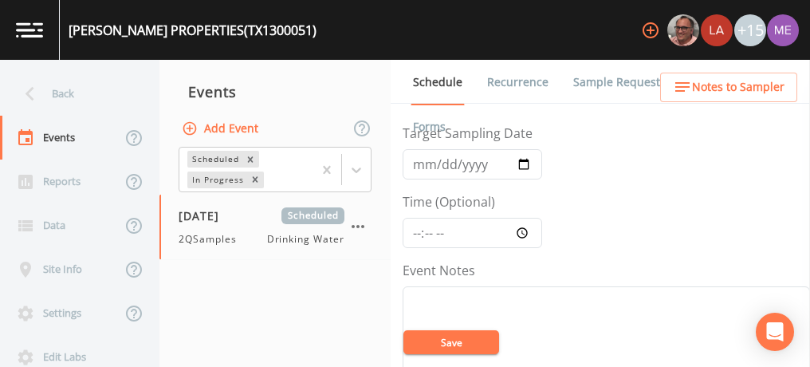
scroll to position [59, 0]
type input "4QSamples"
click at [422, 164] on input "2025-05-12" at bounding box center [473, 163] width 140 height 30
type input "2025-10-12"
type input "2025-10-09"
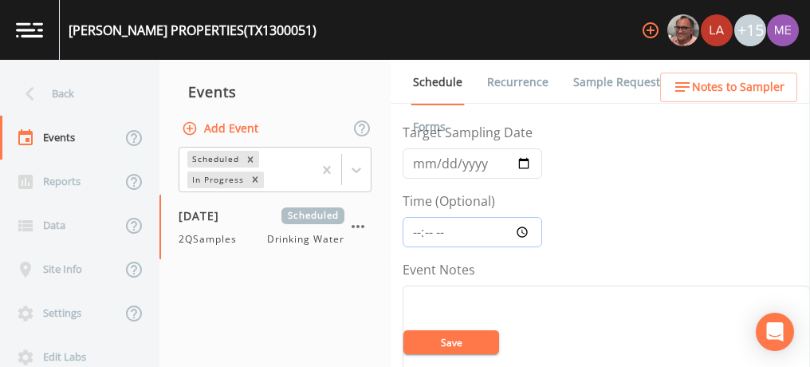
click at [412, 229] on input "Time (Optional)" at bounding box center [473, 232] width 140 height 30
type input "12:45"
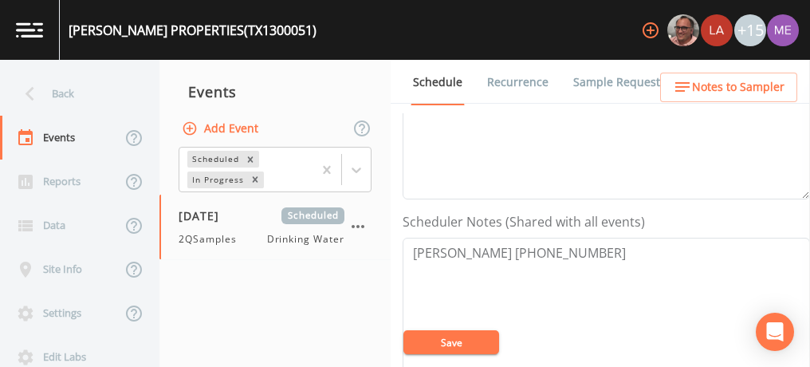
scroll to position [347, 0]
click at [459, 348] on button "Save" at bounding box center [451, 342] width 96 height 24
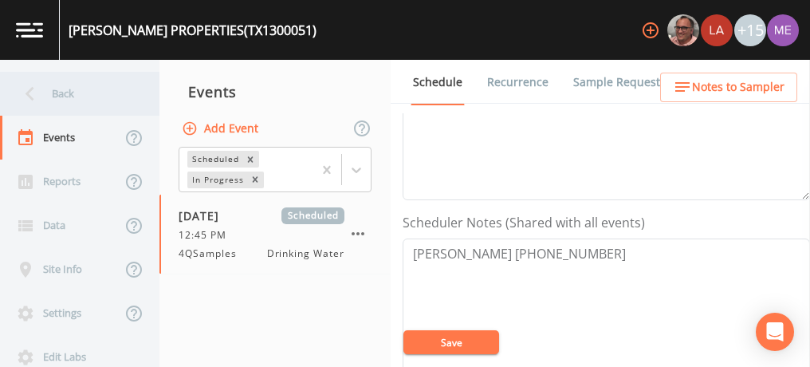
click at [55, 94] on div "Back" at bounding box center [72, 94] width 144 height 44
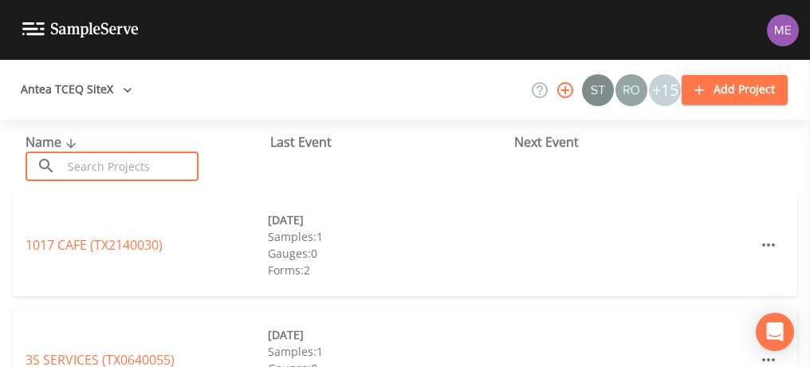
click at [89, 158] on input "text" at bounding box center [130, 167] width 136 height 30
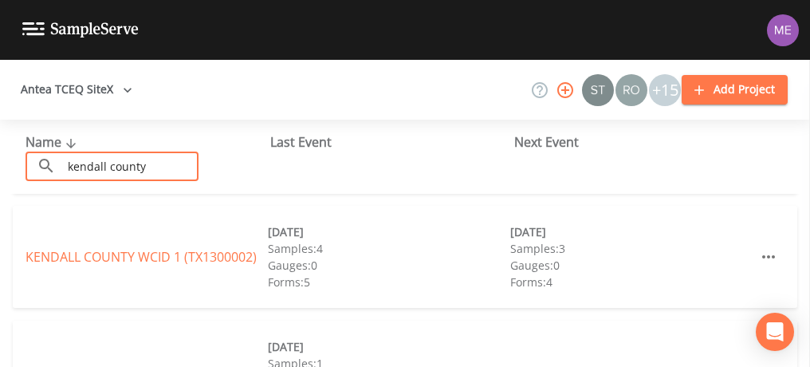
scroll to position [104, 0]
type input "kendall county"
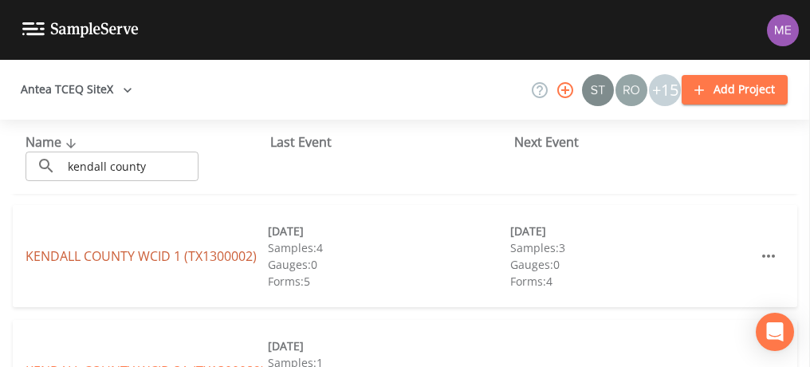
click at [148, 257] on link "[GEOGRAPHIC_DATA] 1 (TX1300002)" at bounding box center [141, 256] width 231 height 18
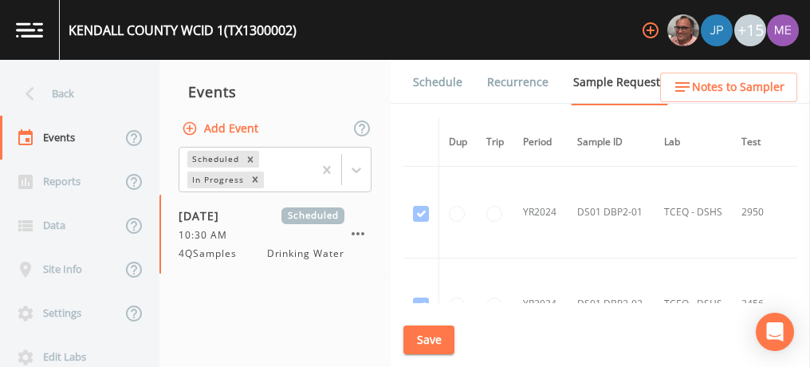
click at [435, 82] on link "Schedule" at bounding box center [438, 82] width 54 height 45
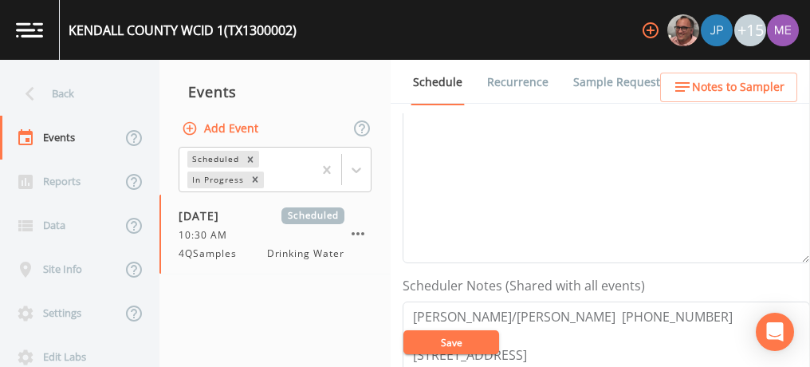
scroll to position [396, 0]
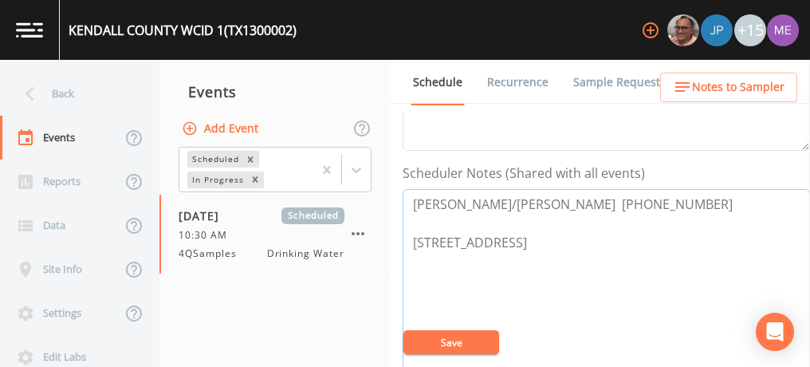
click at [631, 307] on textarea "[PERSON_NAME]/[PERSON_NAME] [PHONE_NUMBER] [STREET_ADDRESS]" at bounding box center [606, 290] width 407 height 203
